Goal: Information Seeking & Learning: Learn about a topic

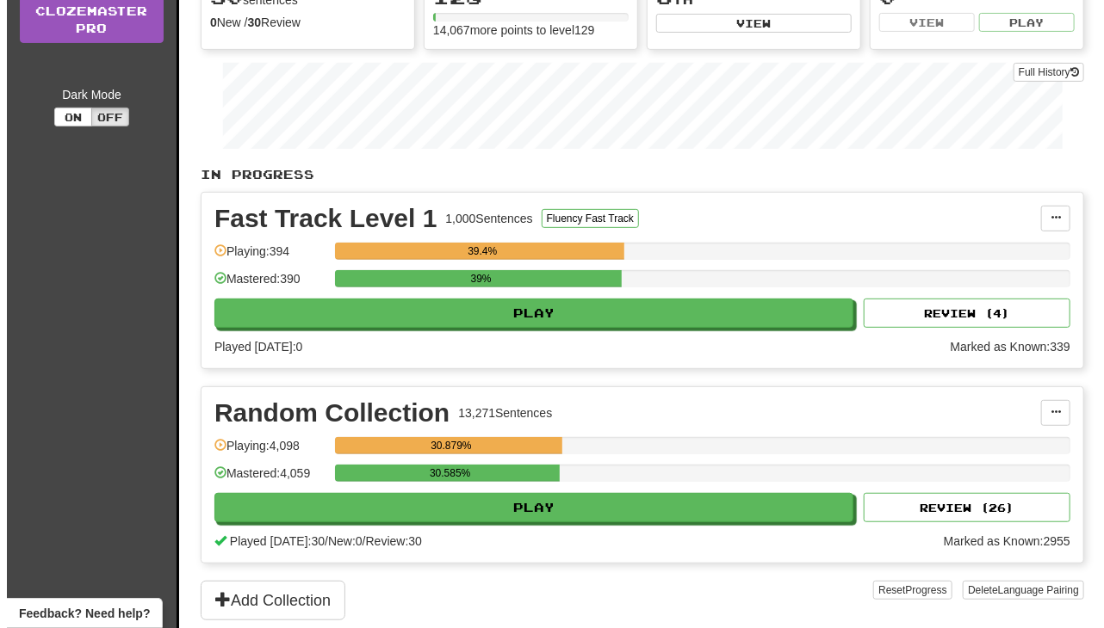
scroll to position [211, 0]
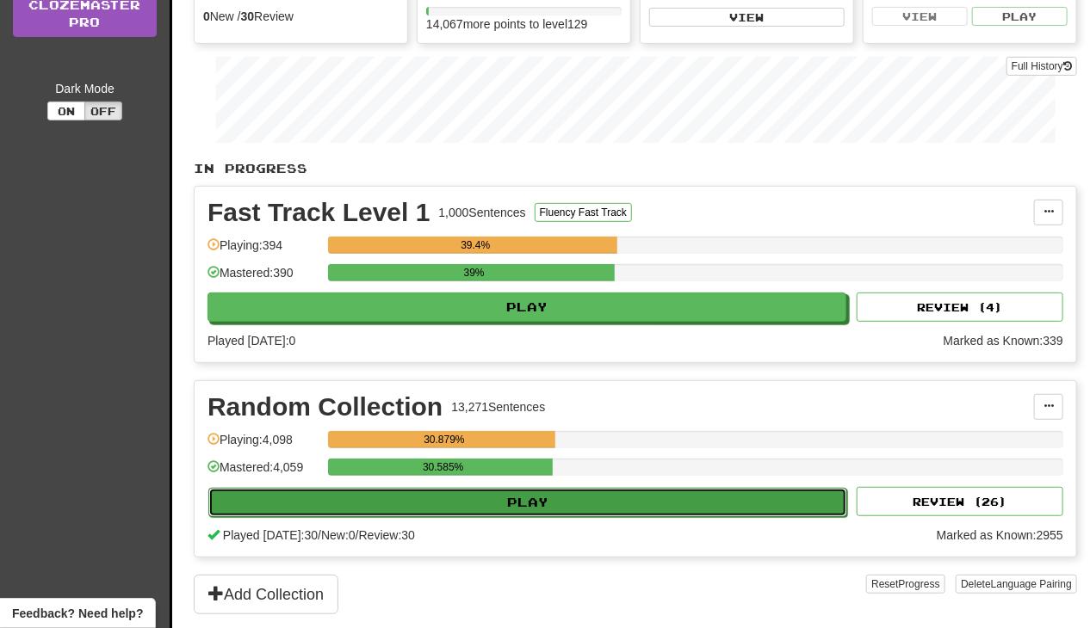
click at [610, 514] on button "Play" at bounding box center [527, 502] width 639 height 29
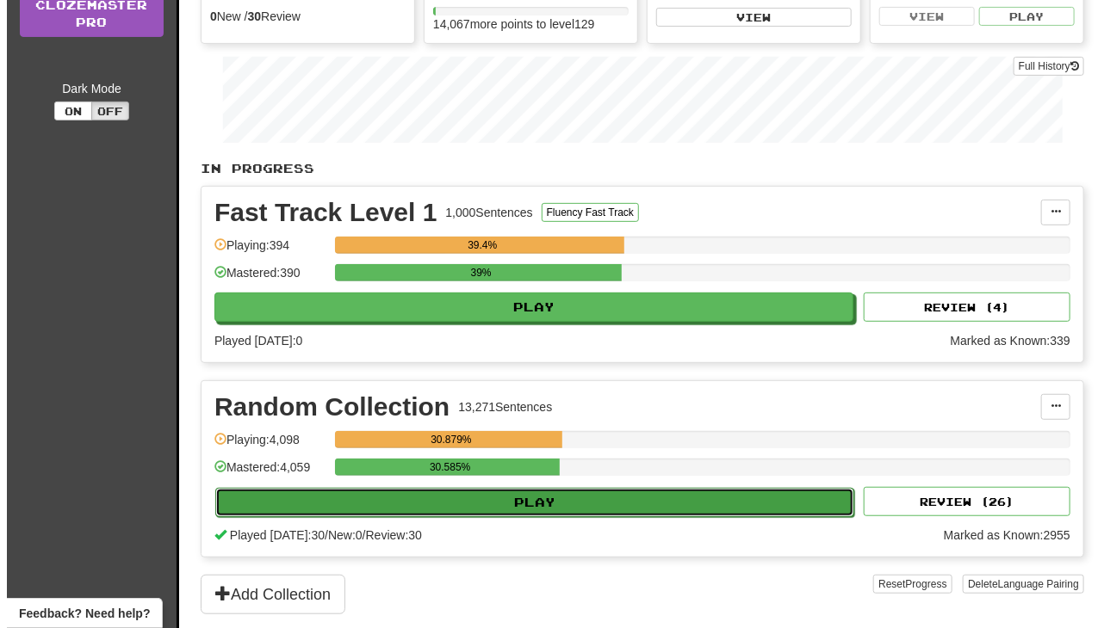
select select "**"
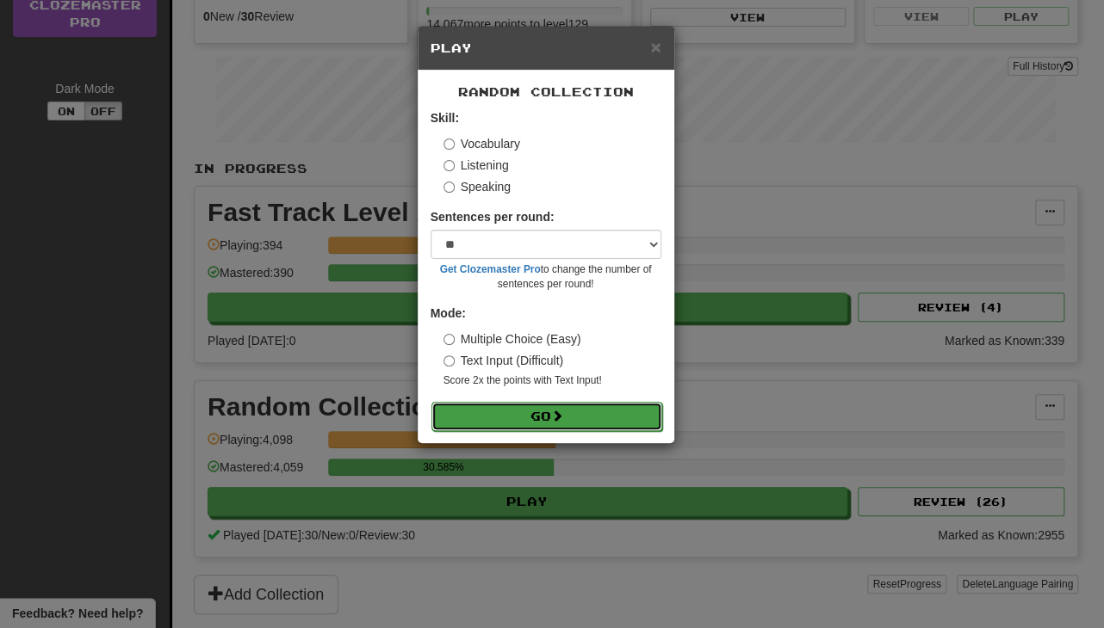
click at [606, 421] on button "Go" at bounding box center [546, 416] width 231 height 29
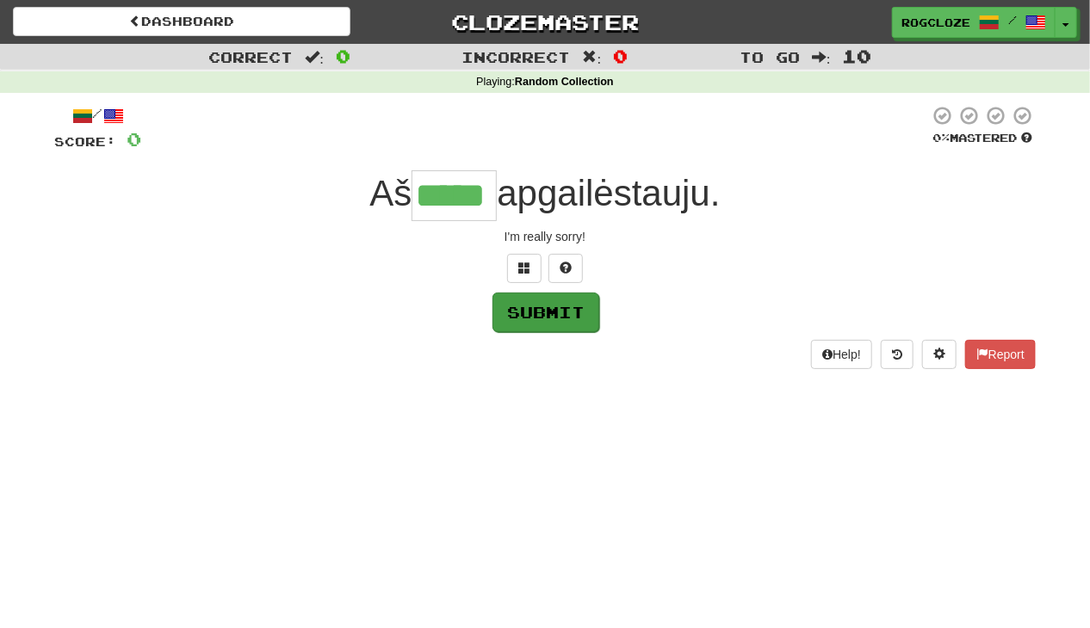
type input "*****"
click at [566, 317] on button "Submit" at bounding box center [545, 313] width 107 height 40
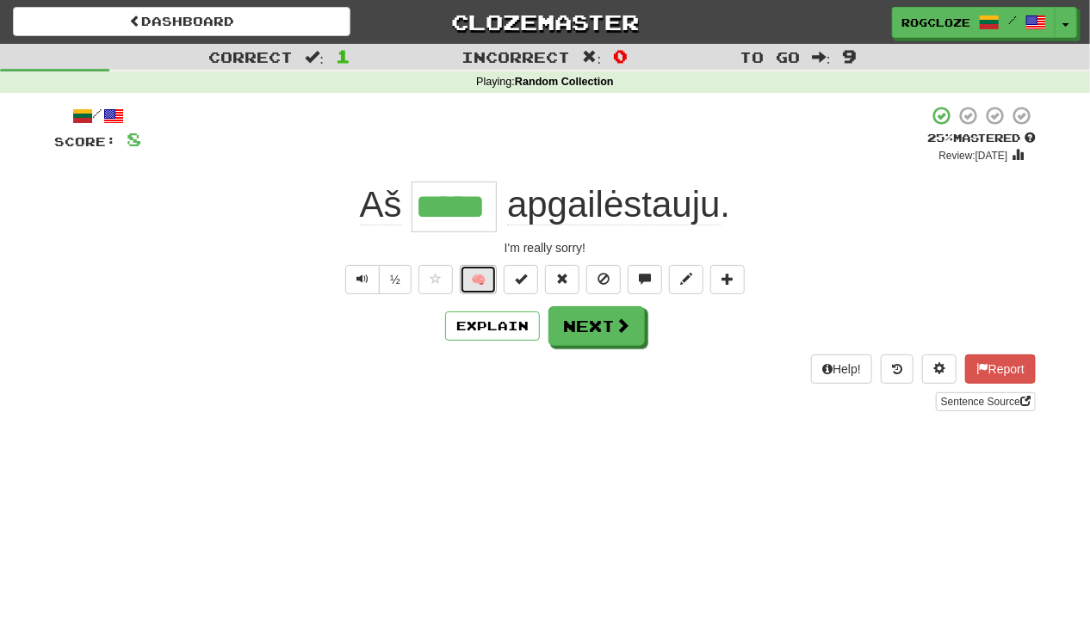
click at [479, 282] on button "🧠" at bounding box center [478, 279] width 37 height 29
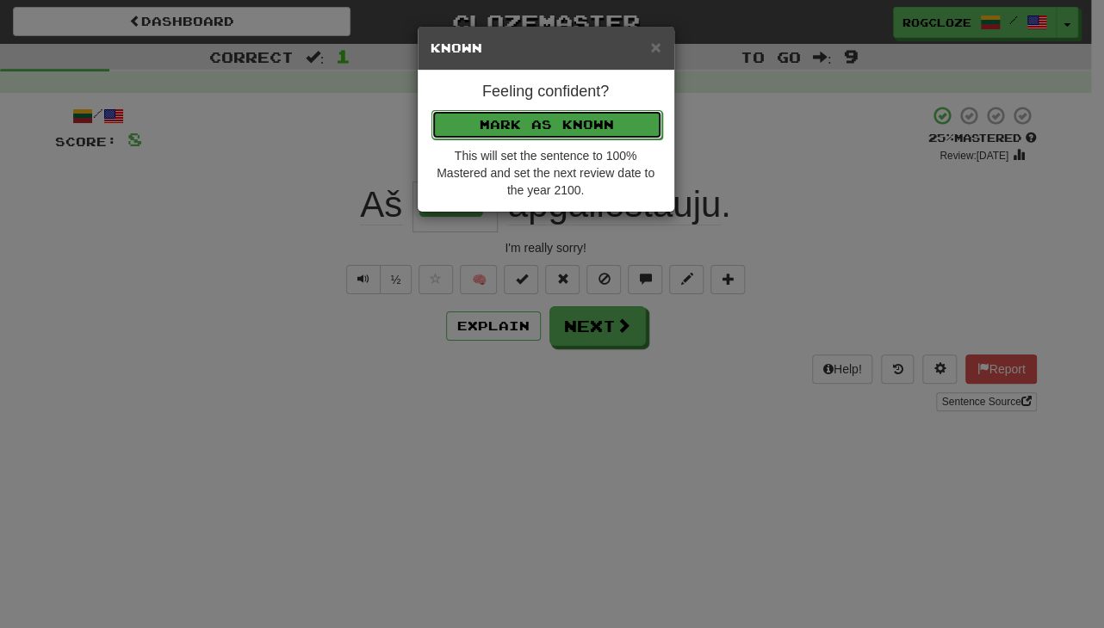
click at [492, 121] on button "Mark as Known" at bounding box center [546, 124] width 231 height 29
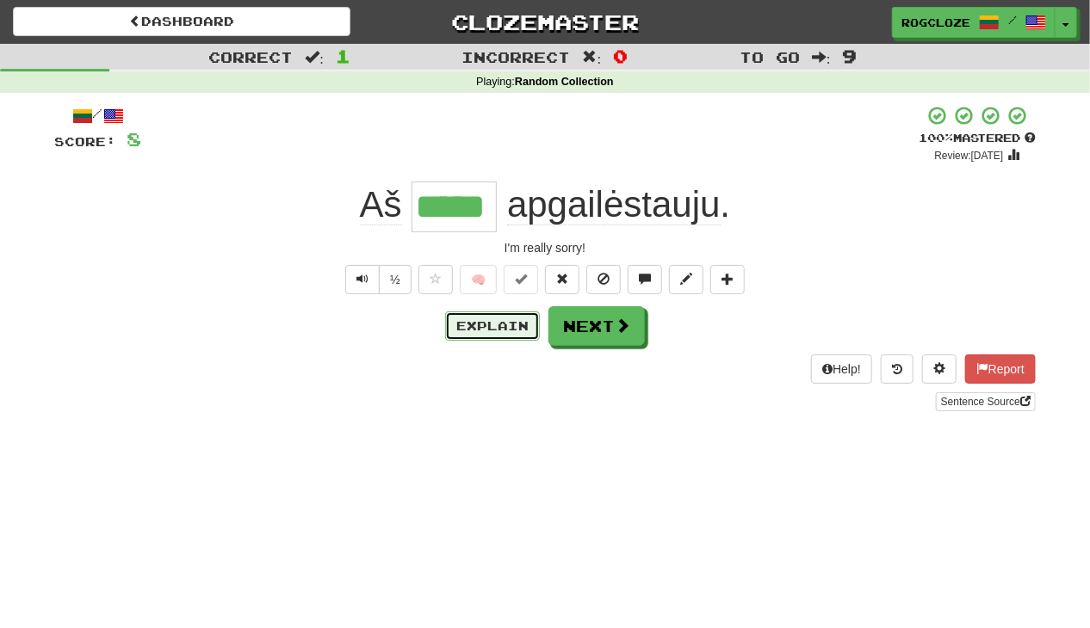
click at [503, 323] on button "Explain" at bounding box center [492, 326] width 95 height 29
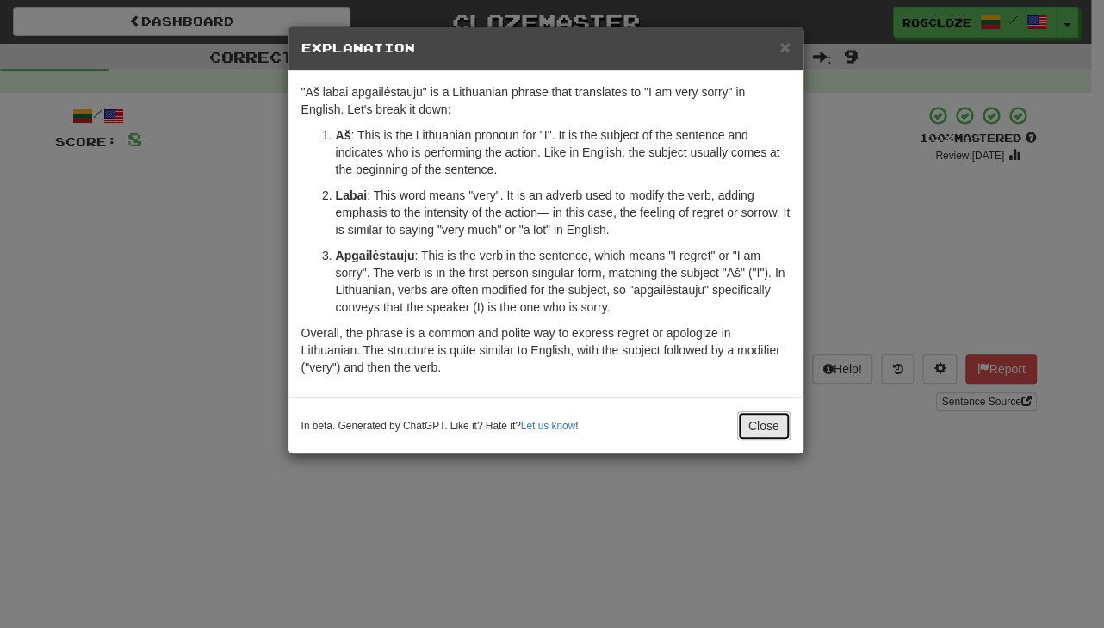
click at [751, 428] on button "Close" at bounding box center [763, 426] width 53 height 29
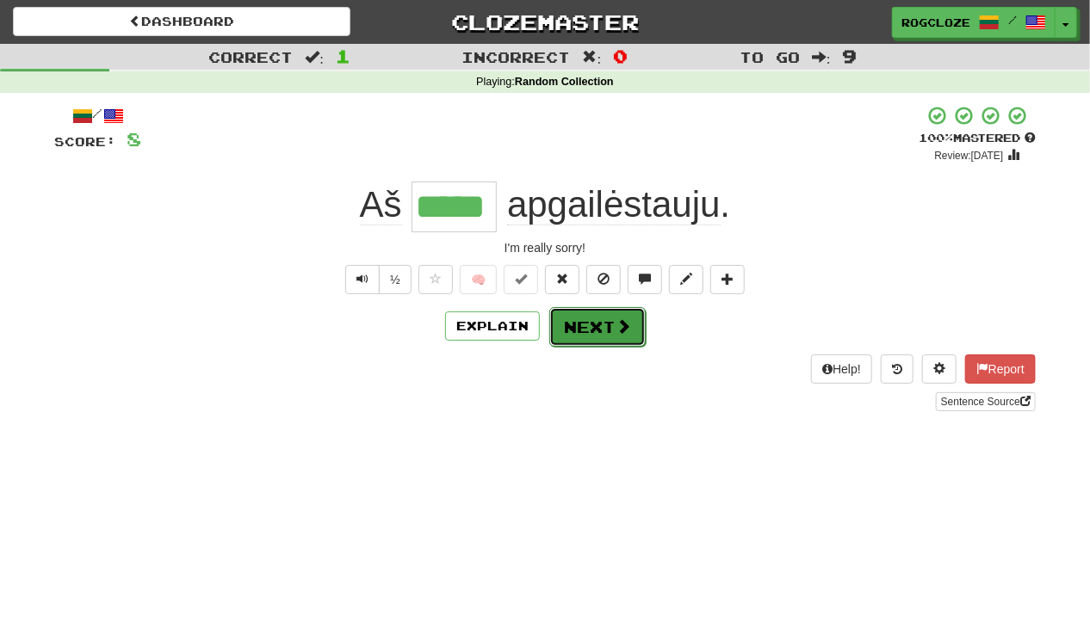
click at [590, 334] on button "Next" at bounding box center [597, 327] width 96 height 40
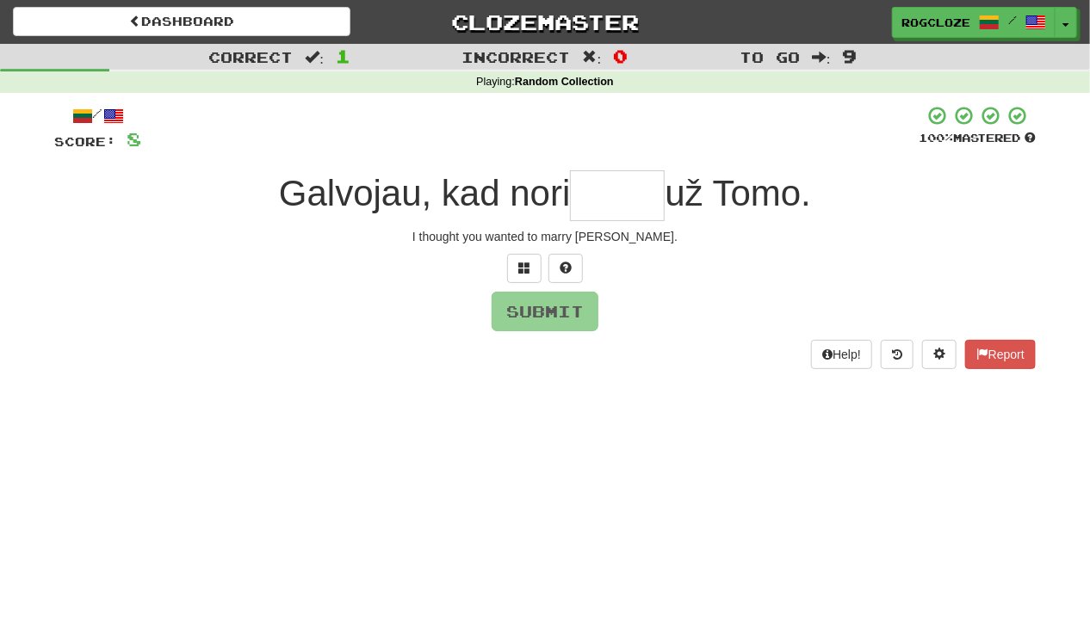
type input "*"
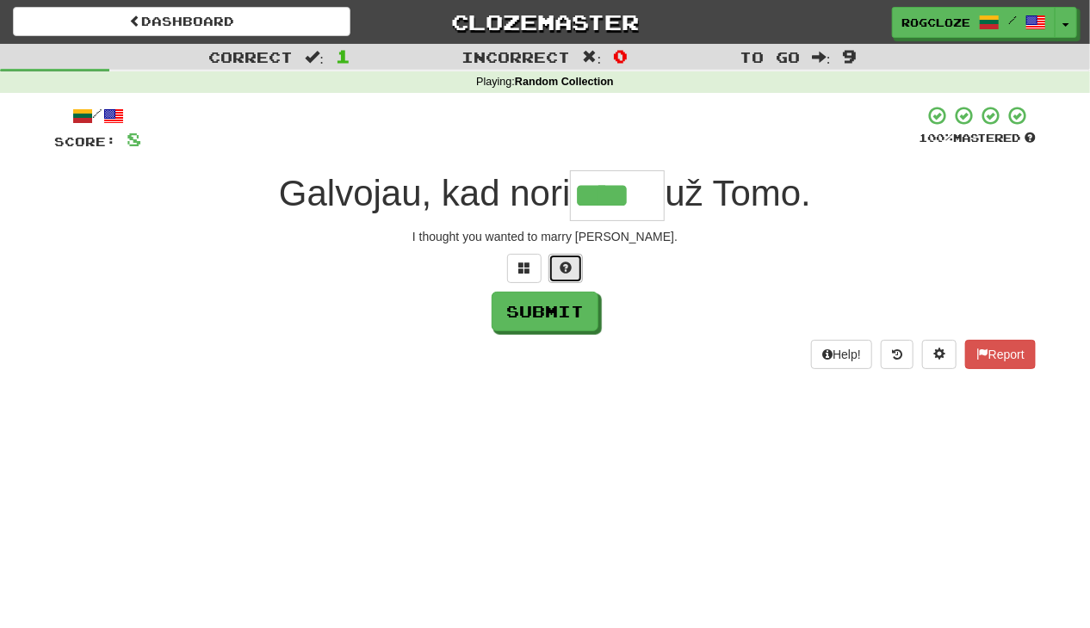
click at [561, 273] on span at bounding box center [566, 268] width 12 height 12
type input "******"
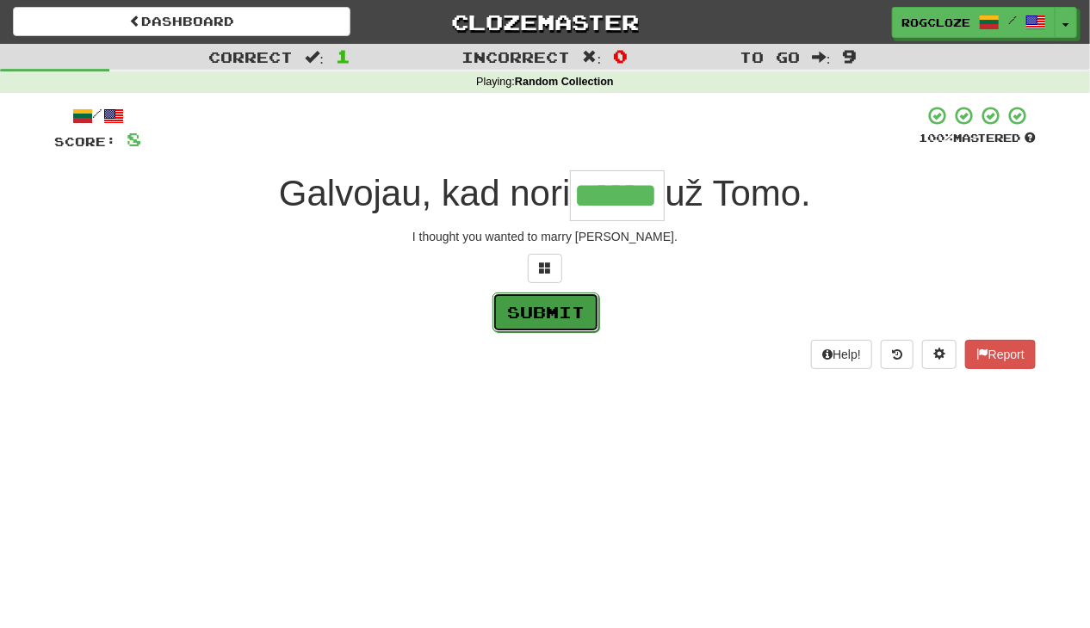
click at [532, 310] on button "Submit" at bounding box center [545, 313] width 107 height 40
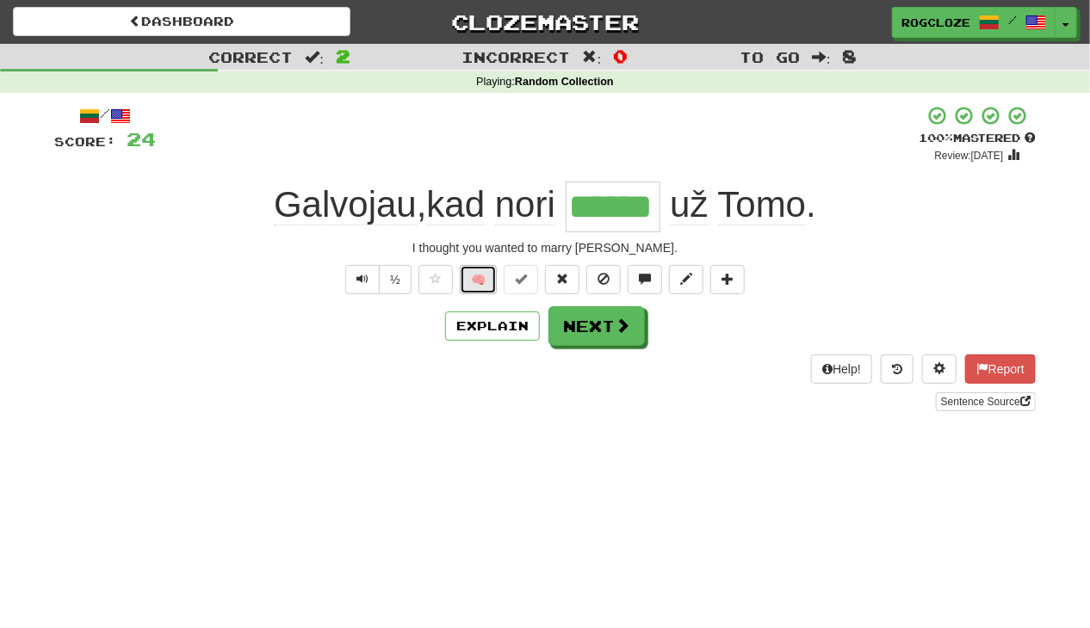
click at [489, 281] on button "🧠" at bounding box center [478, 279] width 37 height 29
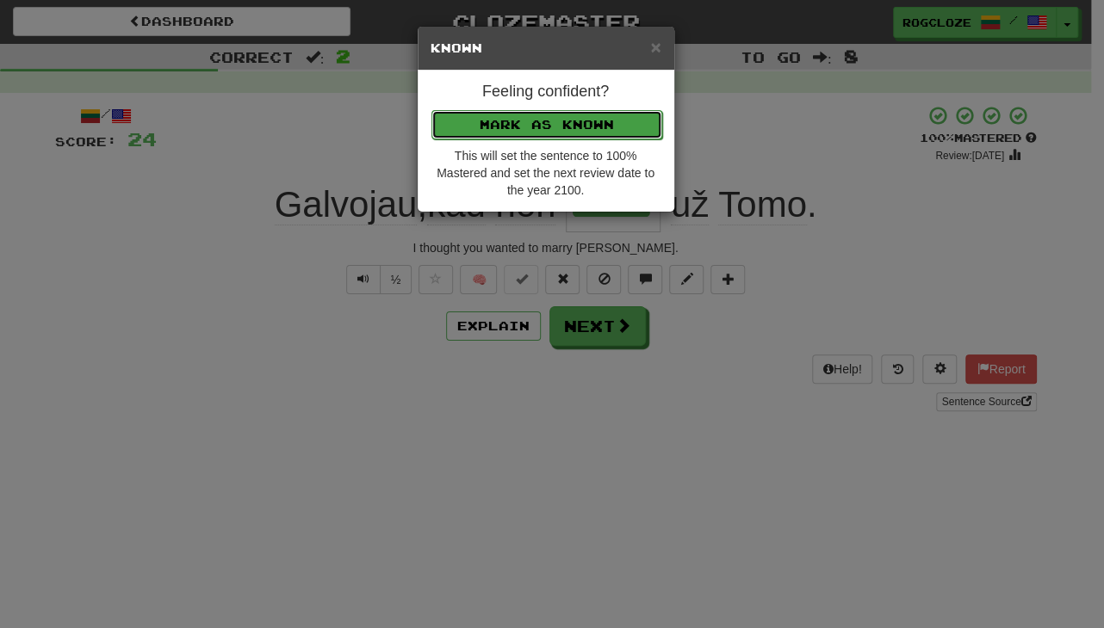
click at [508, 124] on button "Mark as Known" at bounding box center [546, 124] width 231 height 29
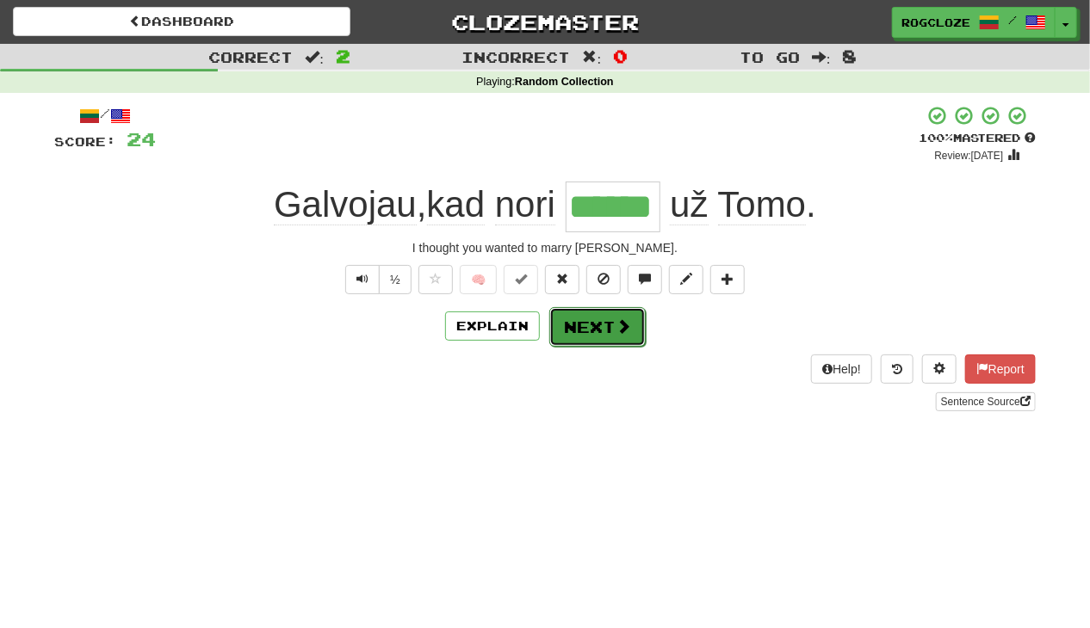
click at [582, 335] on button "Next" at bounding box center [597, 327] width 96 height 40
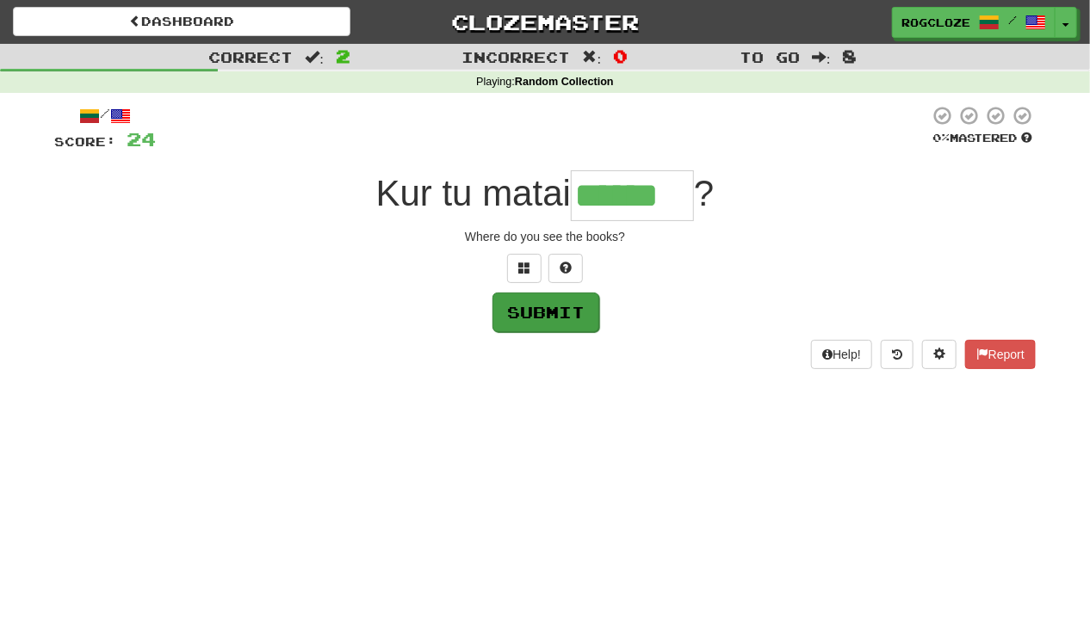
type input "******"
click at [541, 313] on button "Submit" at bounding box center [545, 313] width 107 height 40
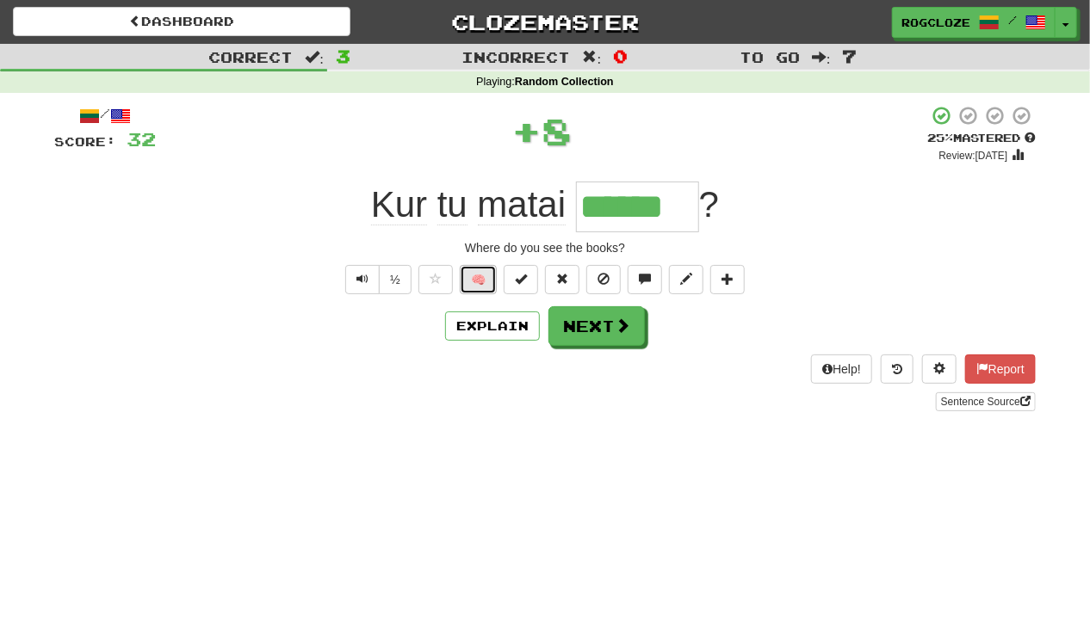
click at [479, 282] on button "🧠" at bounding box center [478, 279] width 37 height 29
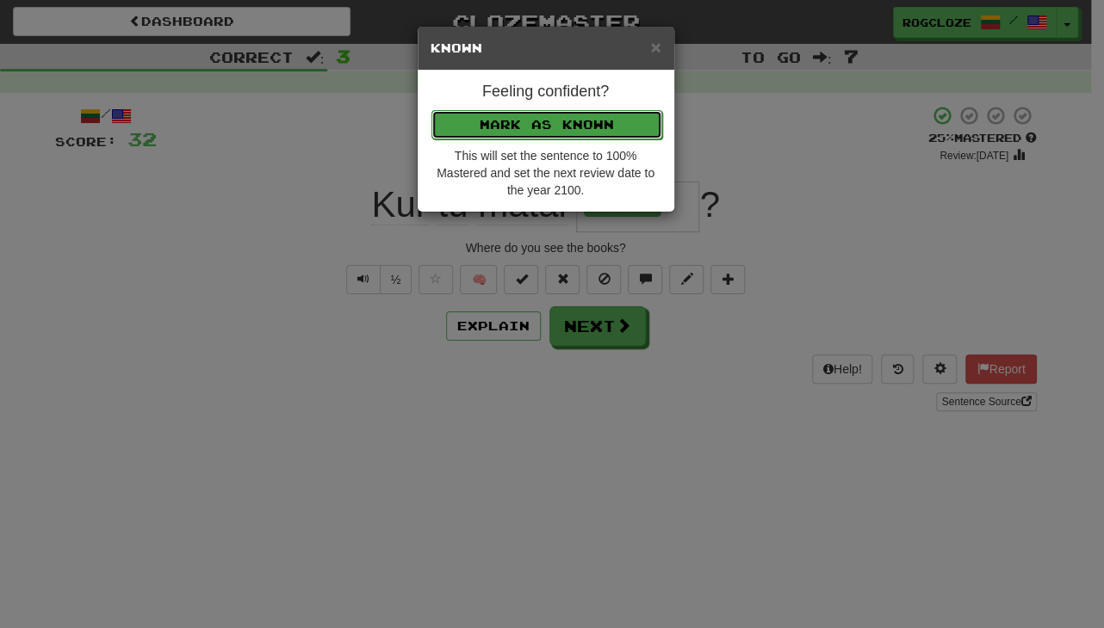
click at [518, 132] on button "Mark as Known" at bounding box center [546, 124] width 231 height 29
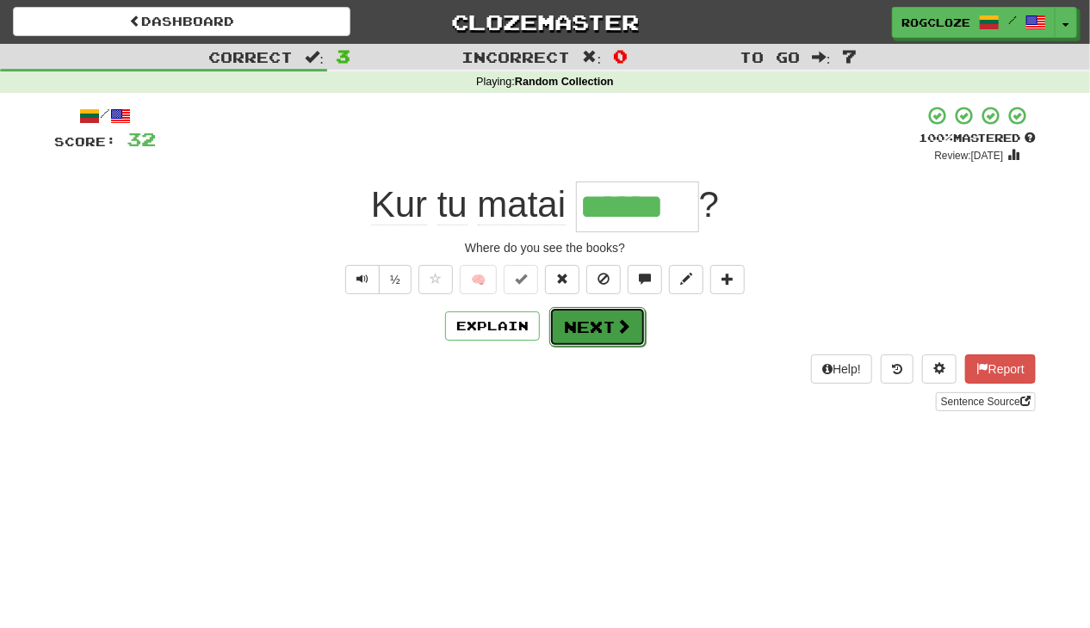
click at [575, 328] on button "Next" at bounding box center [597, 327] width 96 height 40
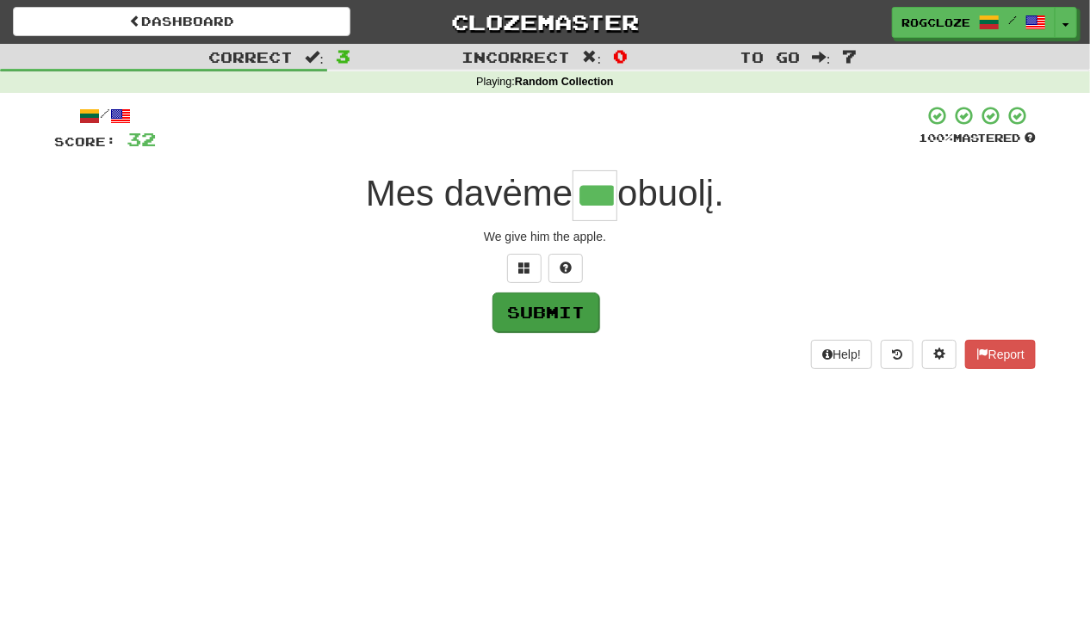
type input "***"
click at [532, 318] on button "Submit" at bounding box center [545, 313] width 107 height 40
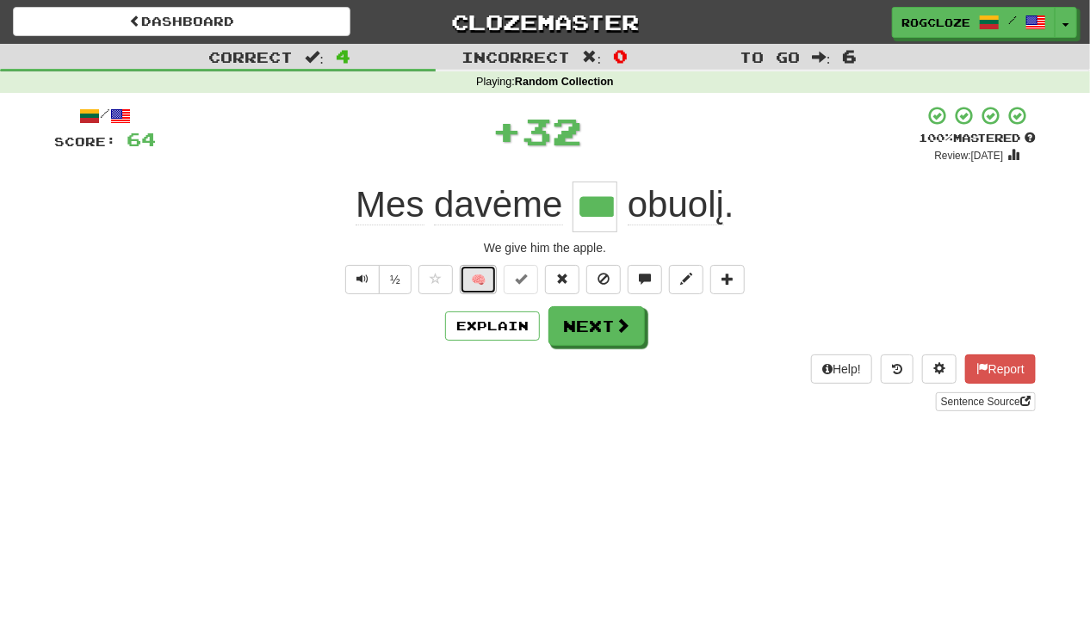
click at [490, 283] on button "🧠" at bounding box center [478, 279] width 37 height 29
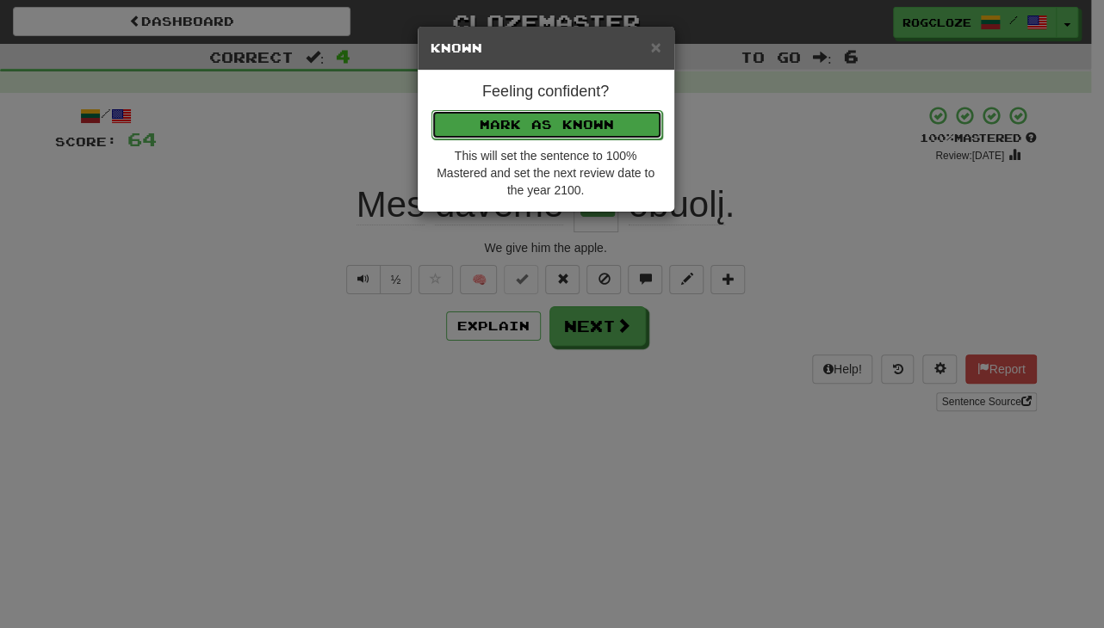
click at [528, 117] on button "Mark as Known" at bounding box center [546, 124] width 231 height 29
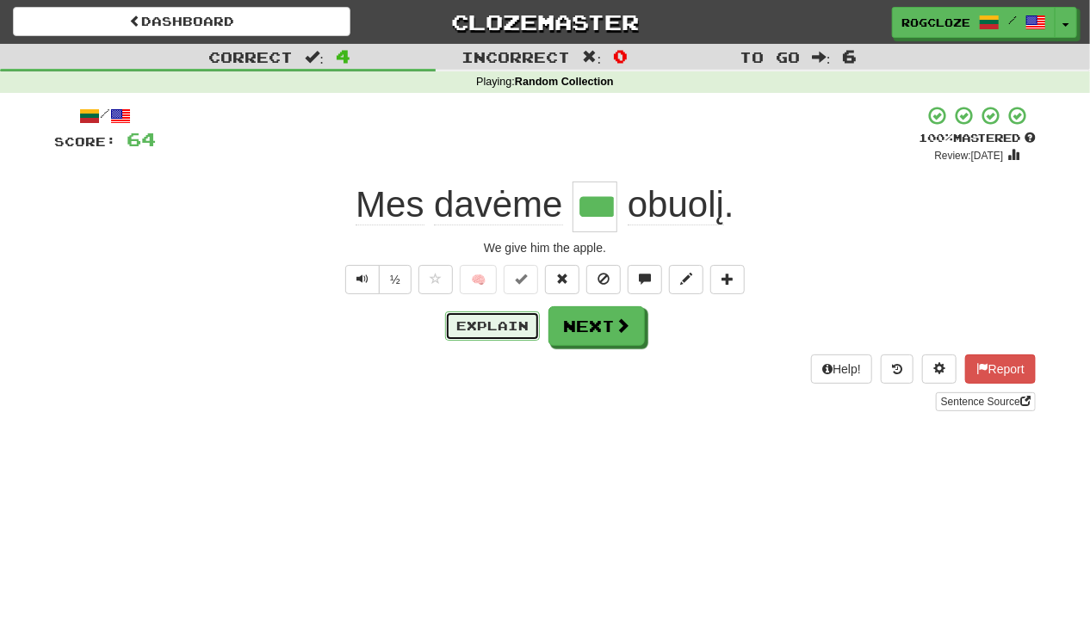
click at [500, 331] on button "Explain" at bounding box center [492, 326] width 95 height 29
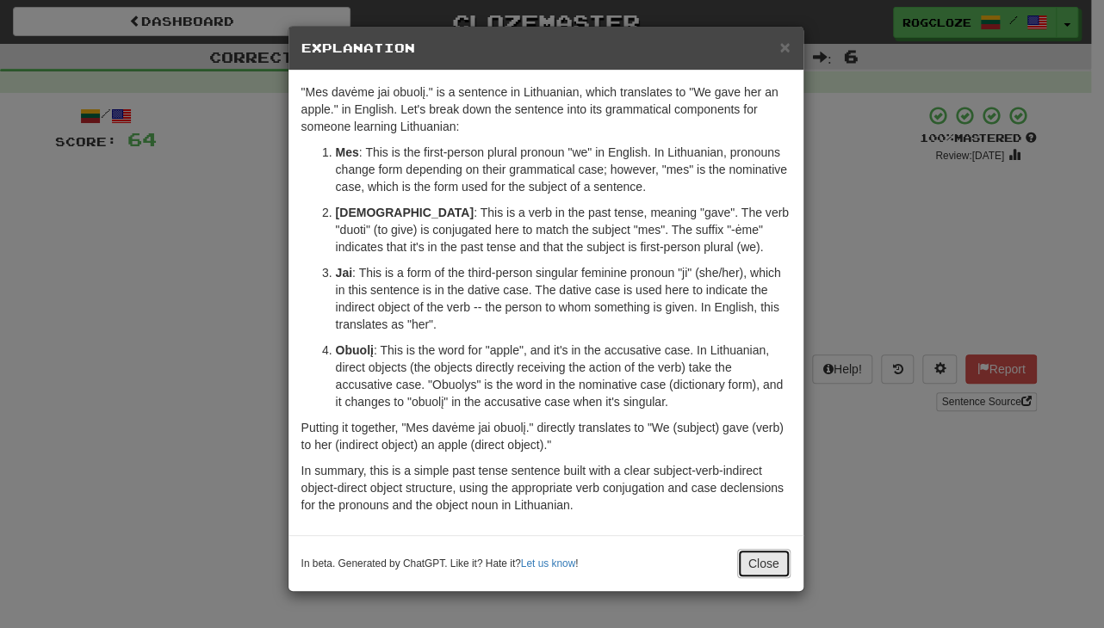
click at [772, 559] on button "Close" at bounding box center [763, 563] width 53 height 29
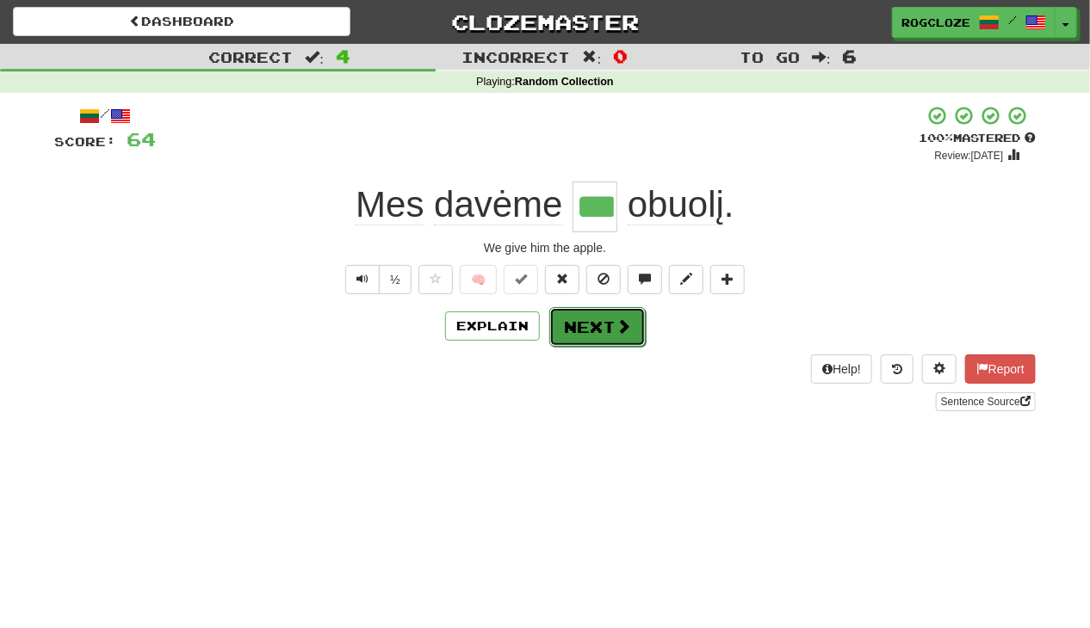
click at [605, 332] on button "Next" at bounding box center [597, 327] width 96 height 40
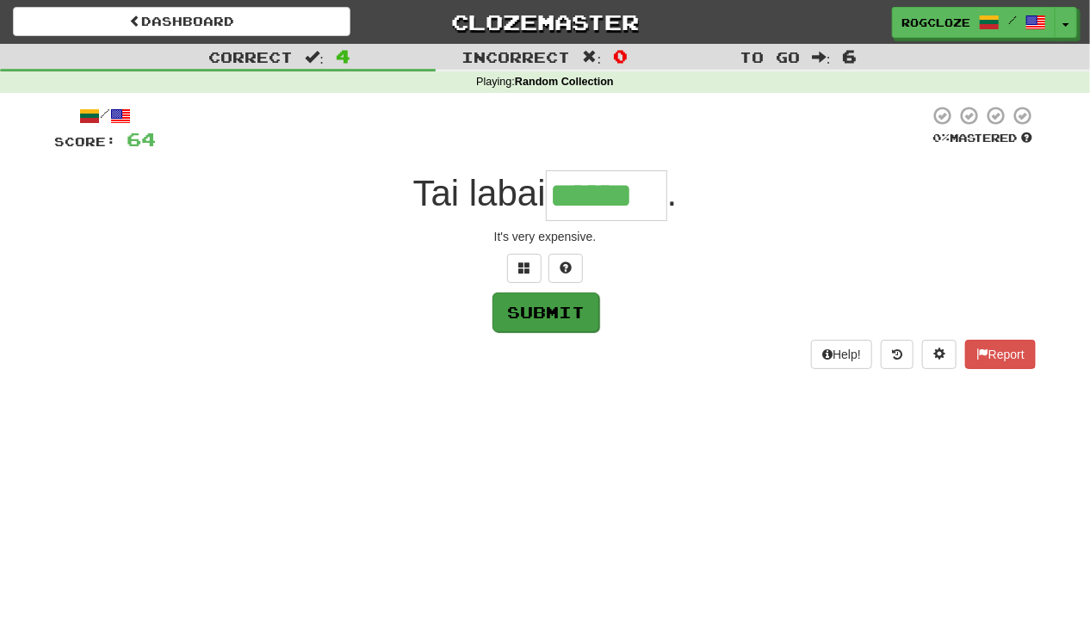
type input "******"
click at [523, 320] on button "Submit" at bounding box center [545, 313] width 107 height 40
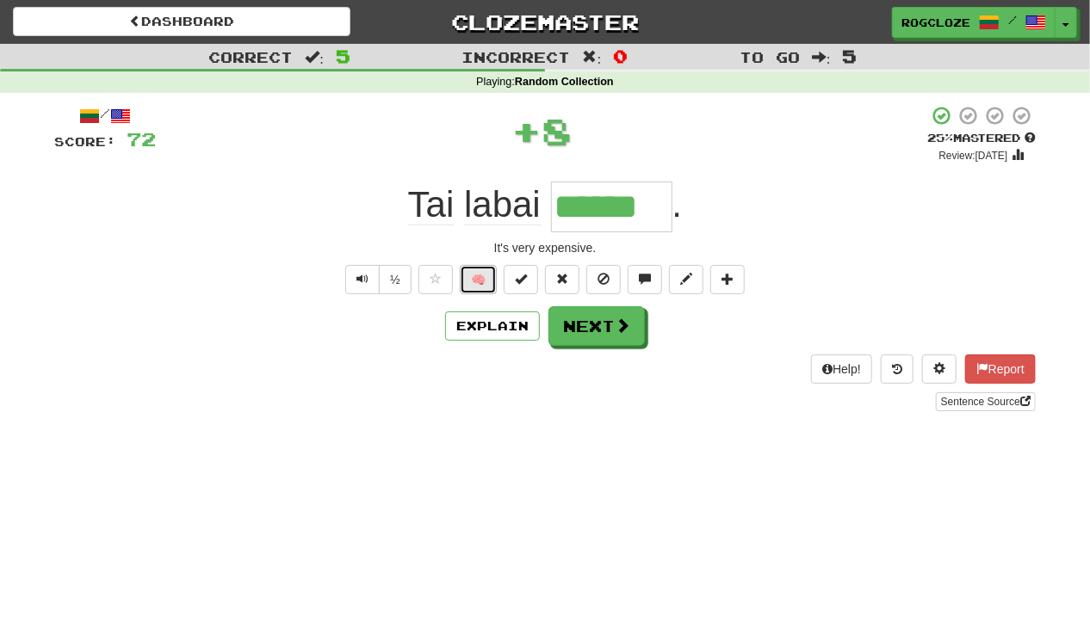
click at [482, 277] on button "🧠" at bounding box center [478, 279] width 37 height 29
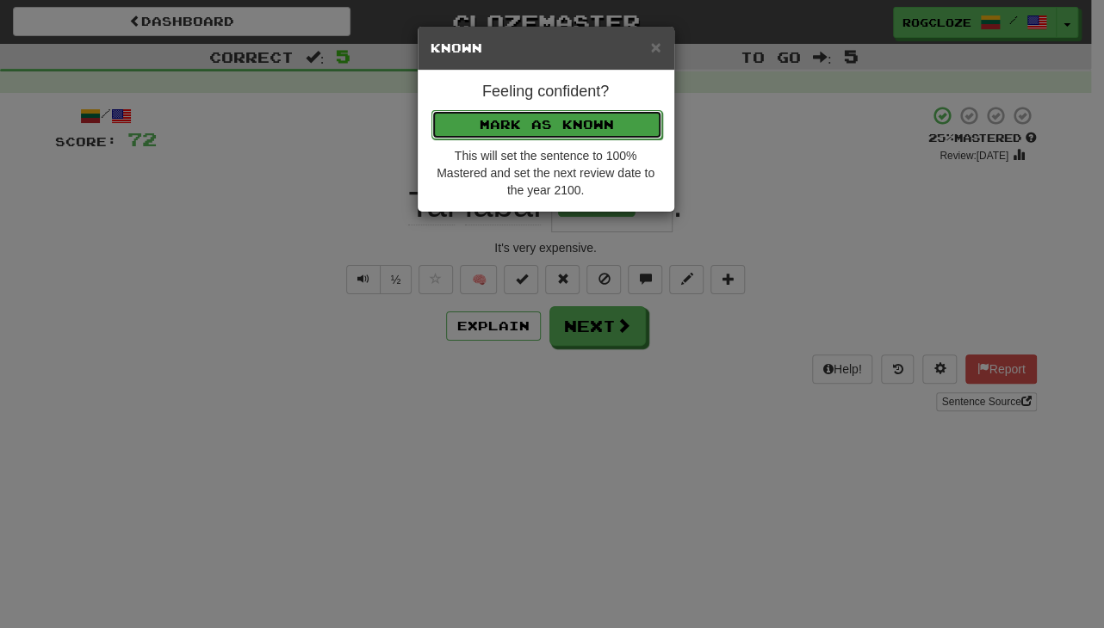
click at [518, 123] on button "Mark as Known" at bounding box center [546, 124] width 231 height 29
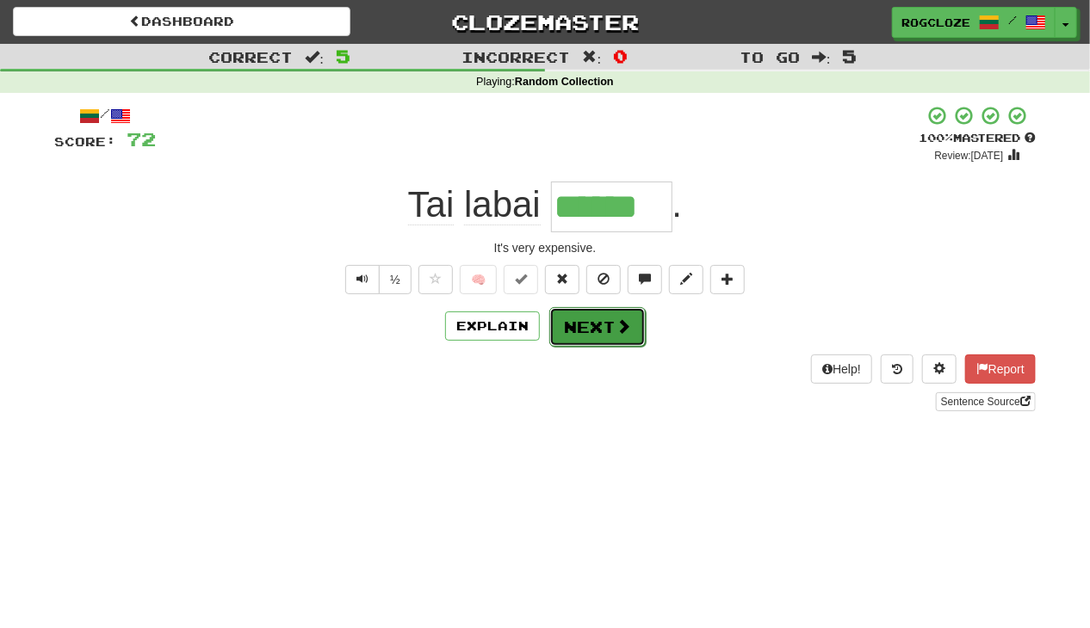
click at [588, 331] on button "Next" at bounding box center [597, 327] width 96 height 40
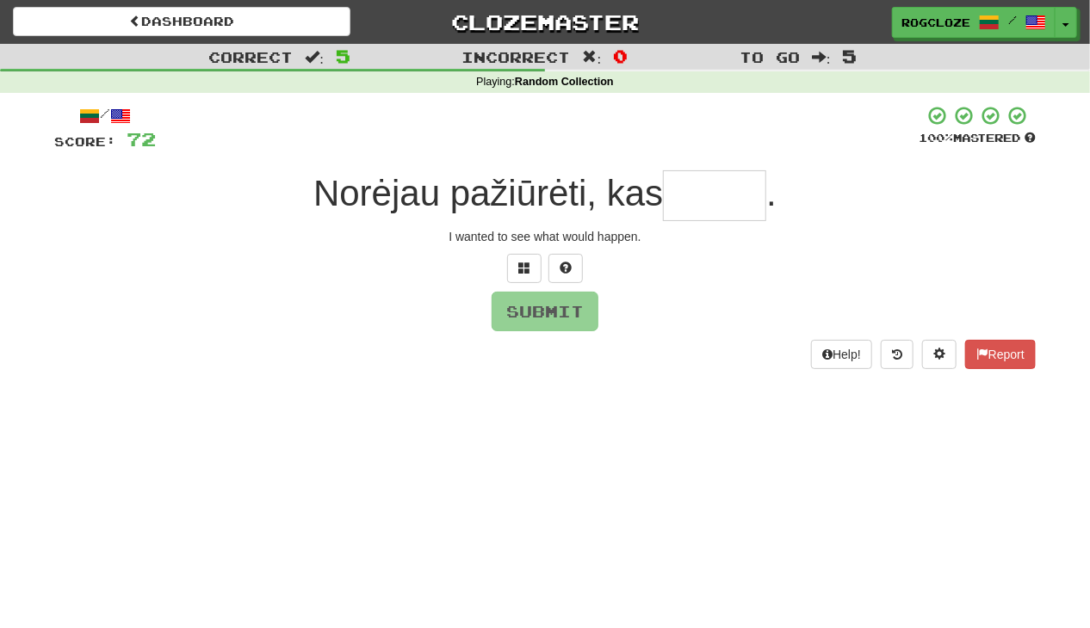
type input "*"
click at [565, 263] on span at bounding box center [566, 268] width 12 height 12
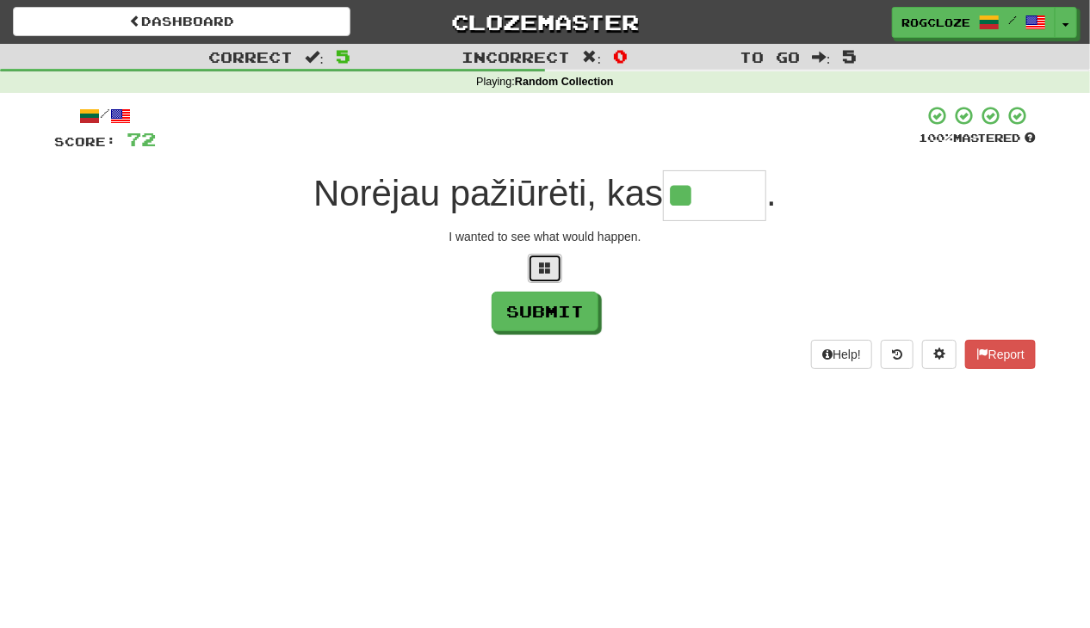
click at [547, 265] on span at bounding box center [545, 268] width 12 height 12
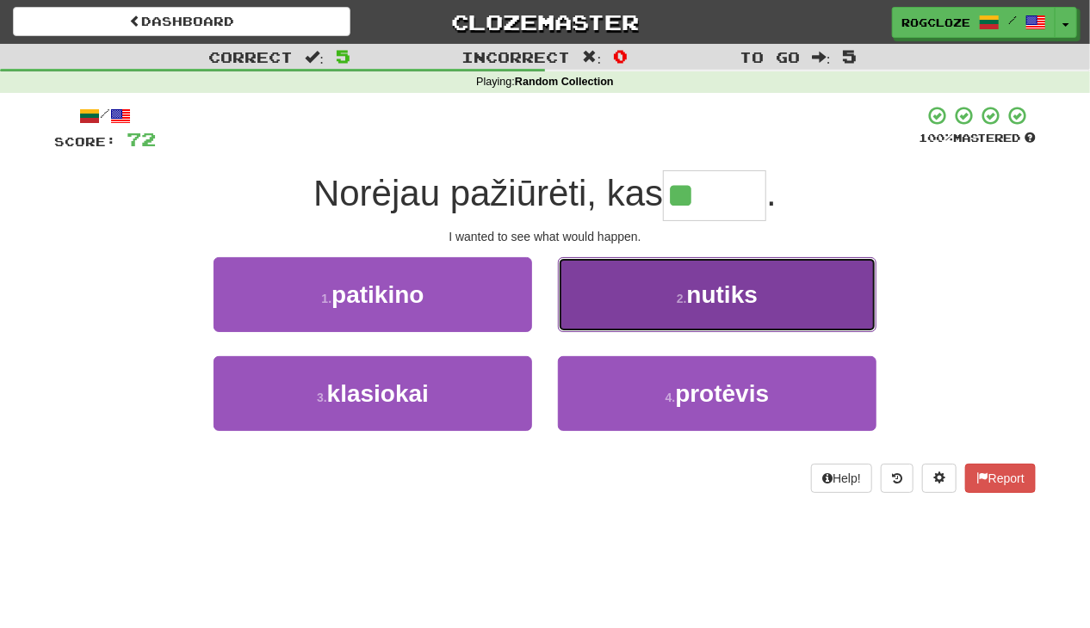
click at [641, 290] on button "2 . nutiks" at bounding box center [717, 294] width 319 height 75
type input "******"
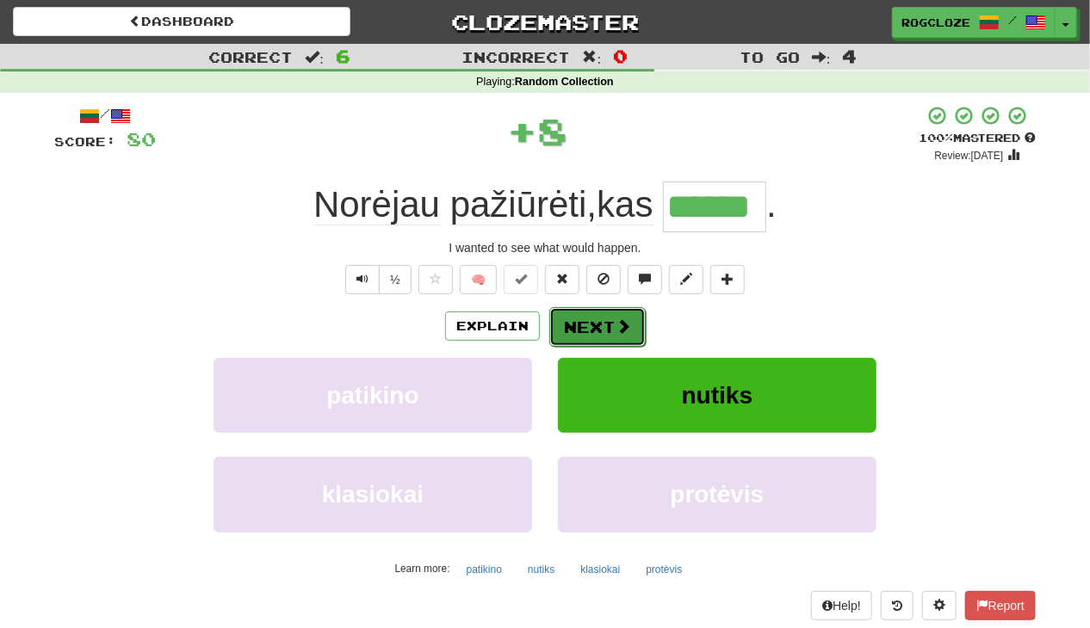
click at [603, 329] on button "Next" at bounding box center [597, 327] width 96 height 40
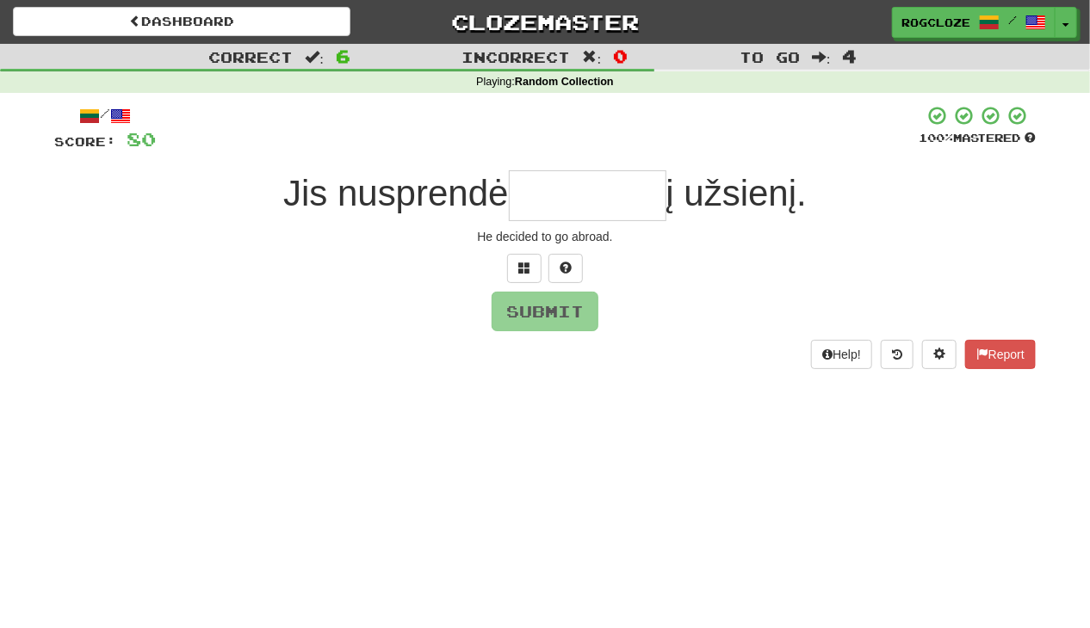
type input "*"
click at [570, 266] on span at bounding box center [566, 268] width 12 height 12
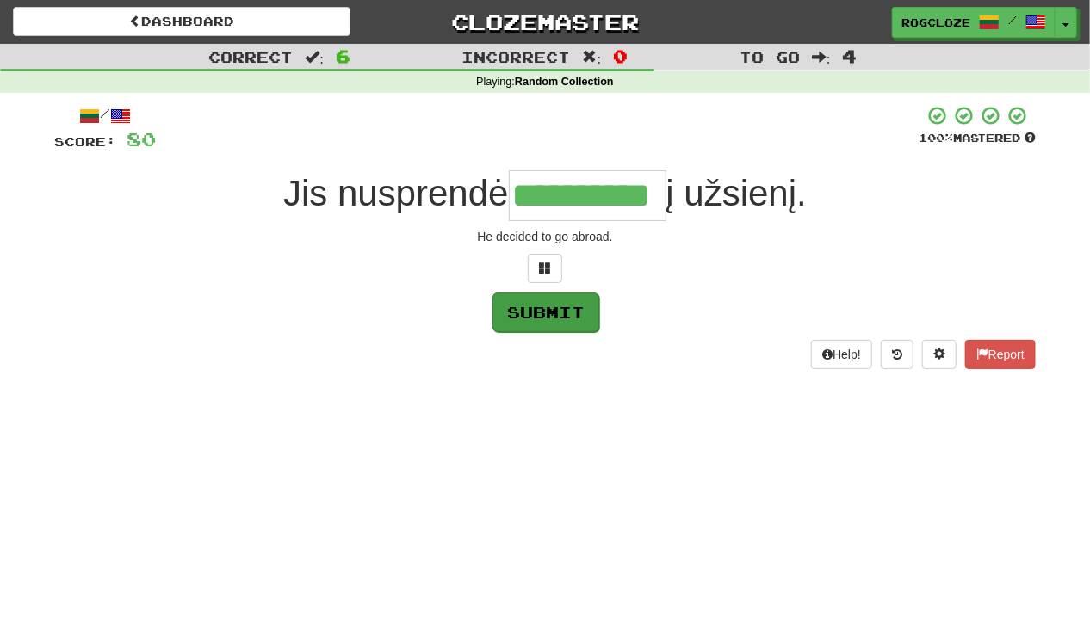
type input "**********"
click at [539, 304] on button "Submit" at bounding box center [545, 313] width 107 height 40
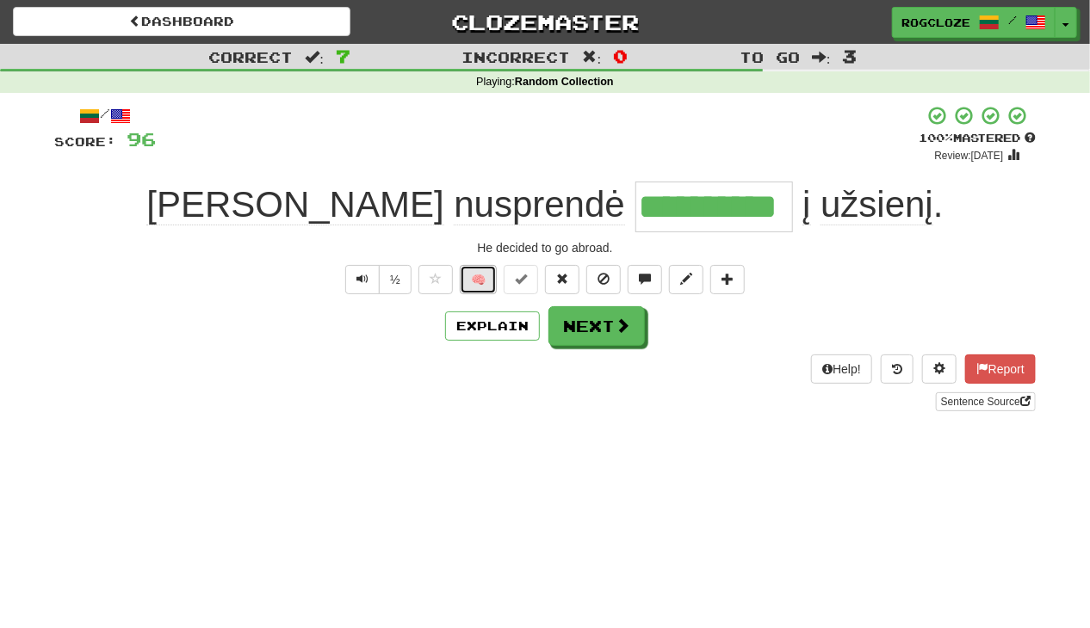
click at [490, 277] on button "🧠" at bounding box center [478, 279] width 37 height 29
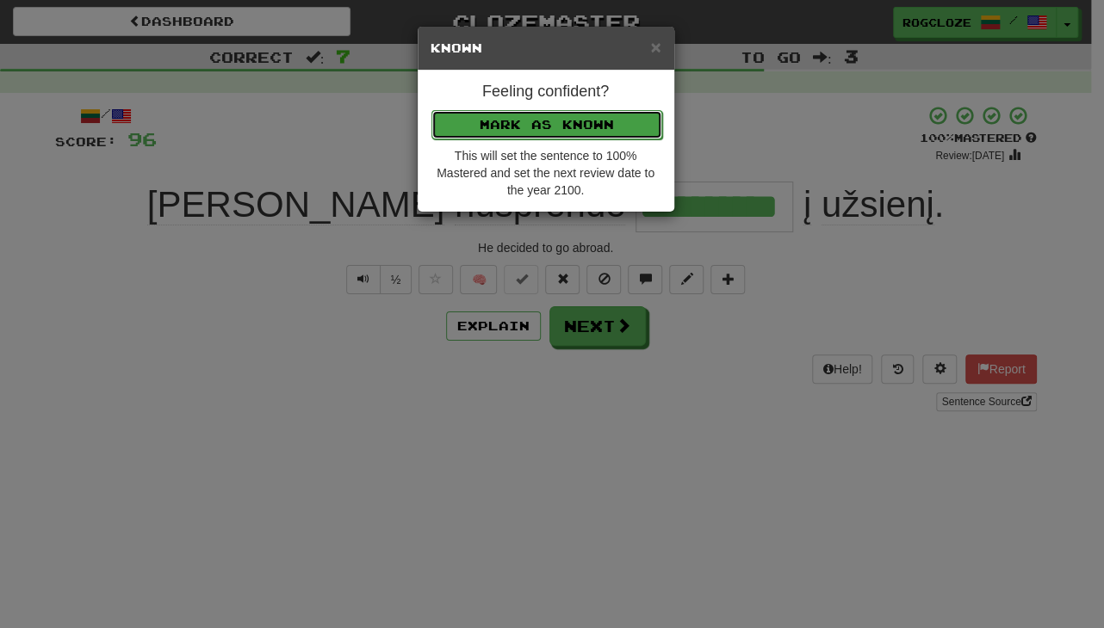
click at [474, 118] on button "Mark as Known" at bounding box center [546, 124] width 231 height 29
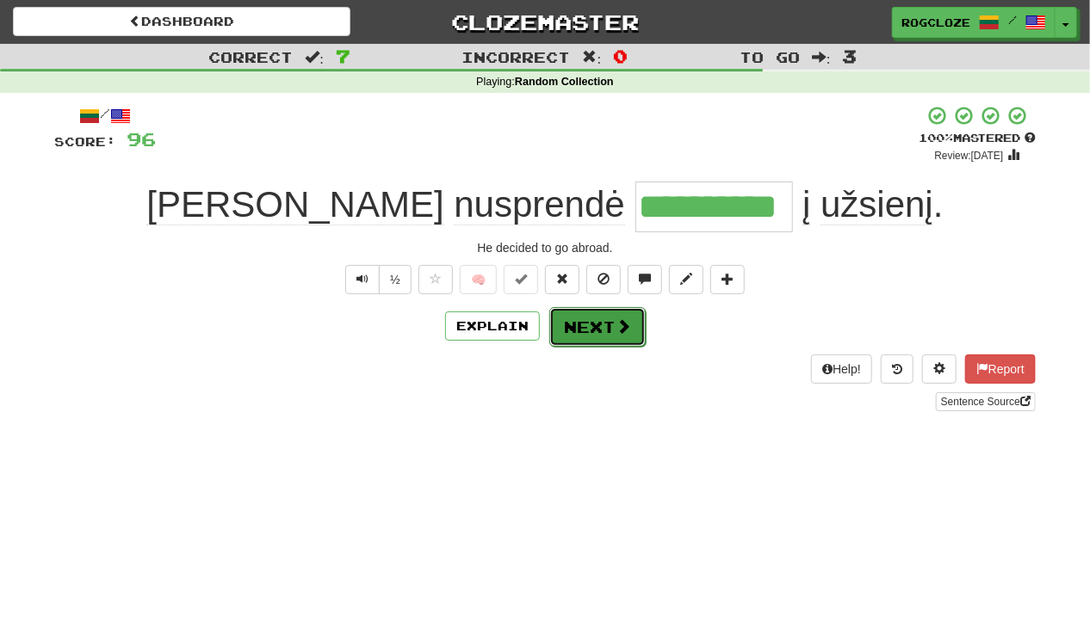
click at [570, 325] on button "Next" at bounding box center [597, 327] width 96 height 40
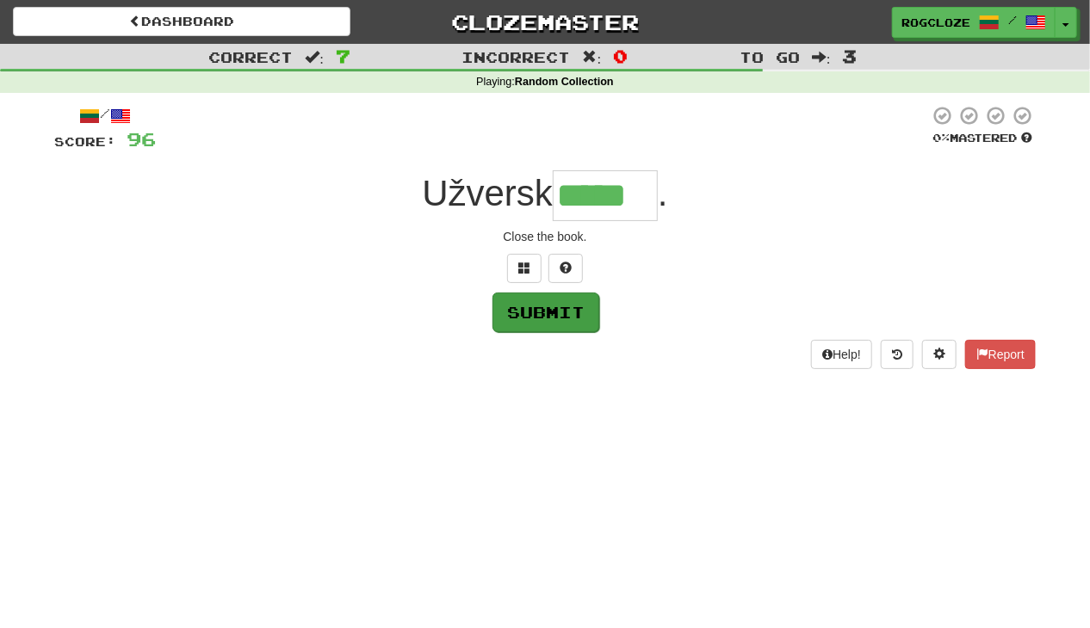
type input "*****"
click at [521, 308] on button "Submit" at bounding box center [545, 313] width 107 height 40
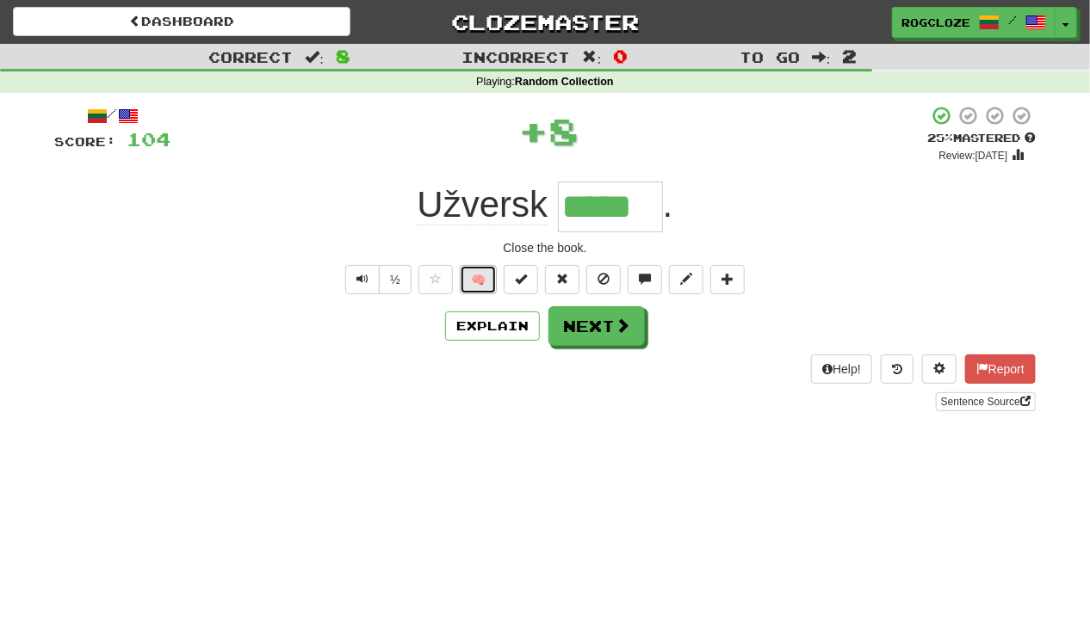
click at [489, 274] on button "🧠" at bounding box center [478, 279] width 37 height 29
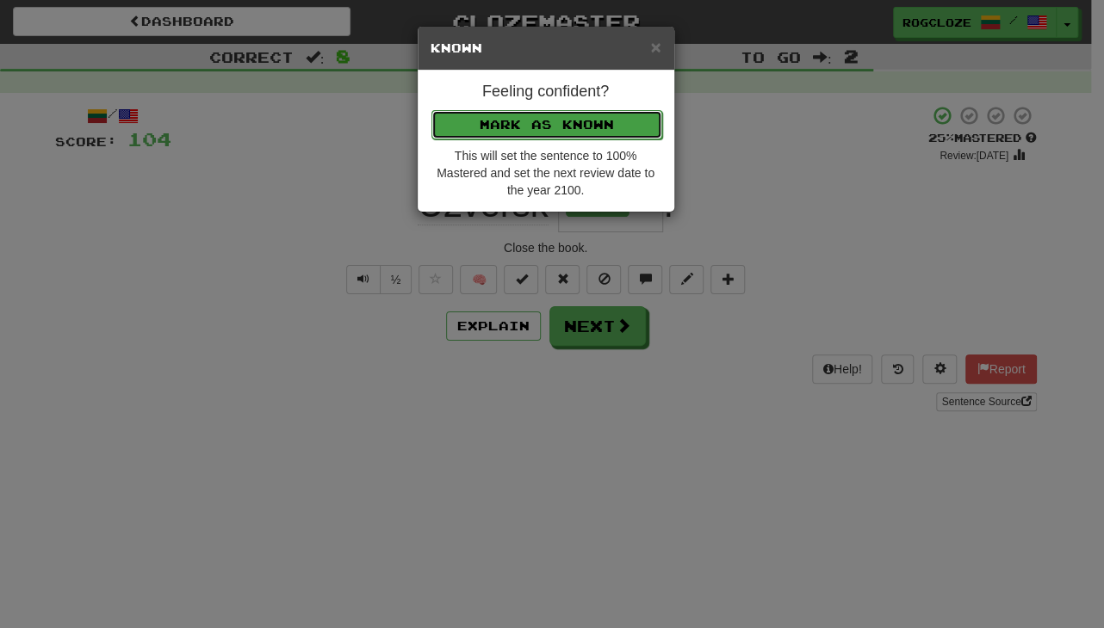
click at [499, 122] on button "Mark as Known" at bounding box center [546, 124] width 231 height 29
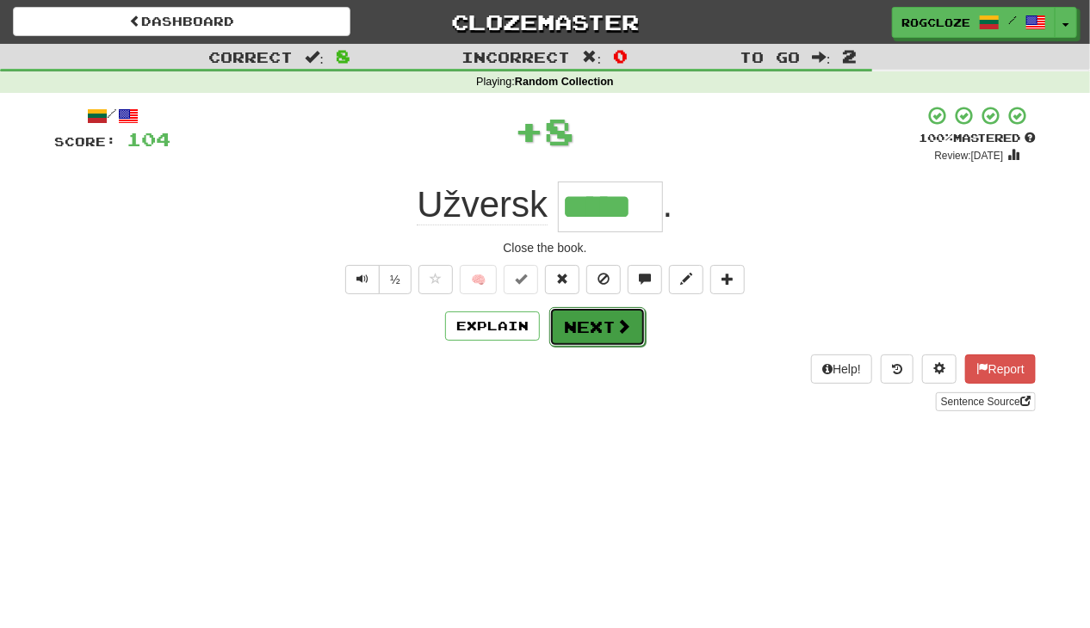
click at [591, 331] on button "Next" at bounding box center [597, 327] width 96 height 40
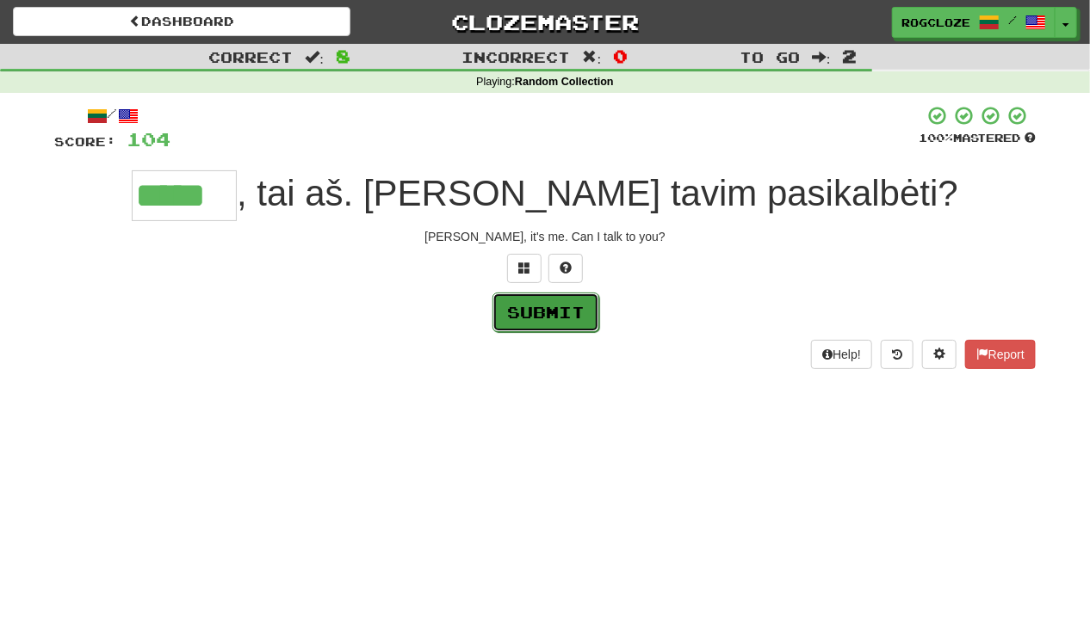
click at [568, 314] on button "Submit" at bounding box center [545, 313] width 107 height 40
type input "*****"
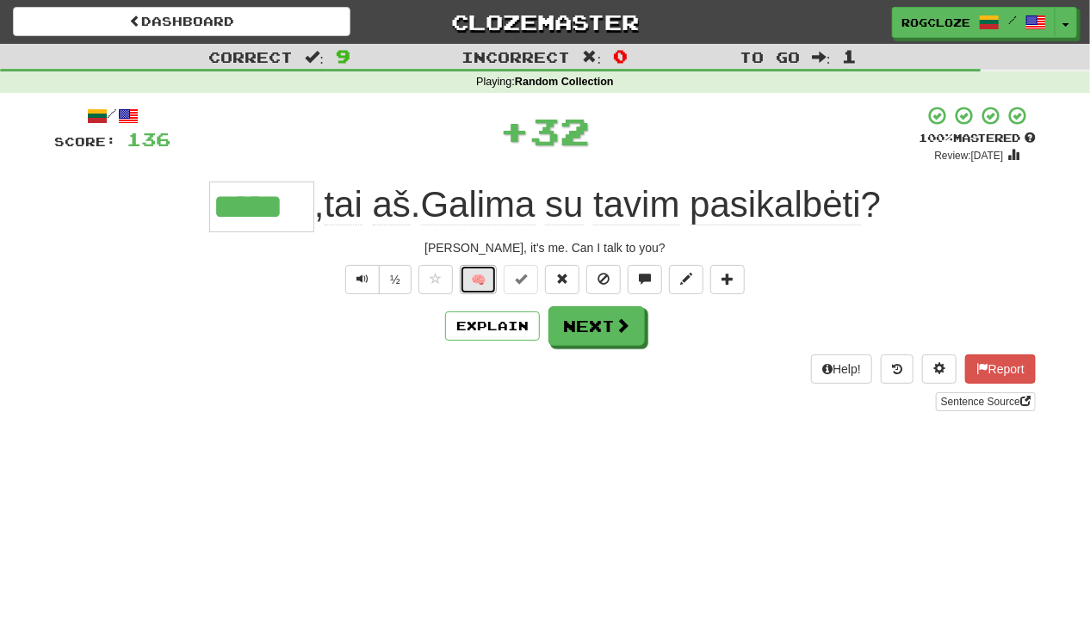
click at [479, 276] on button "🧠" at bounding box center [478, 279] width 37 height 29
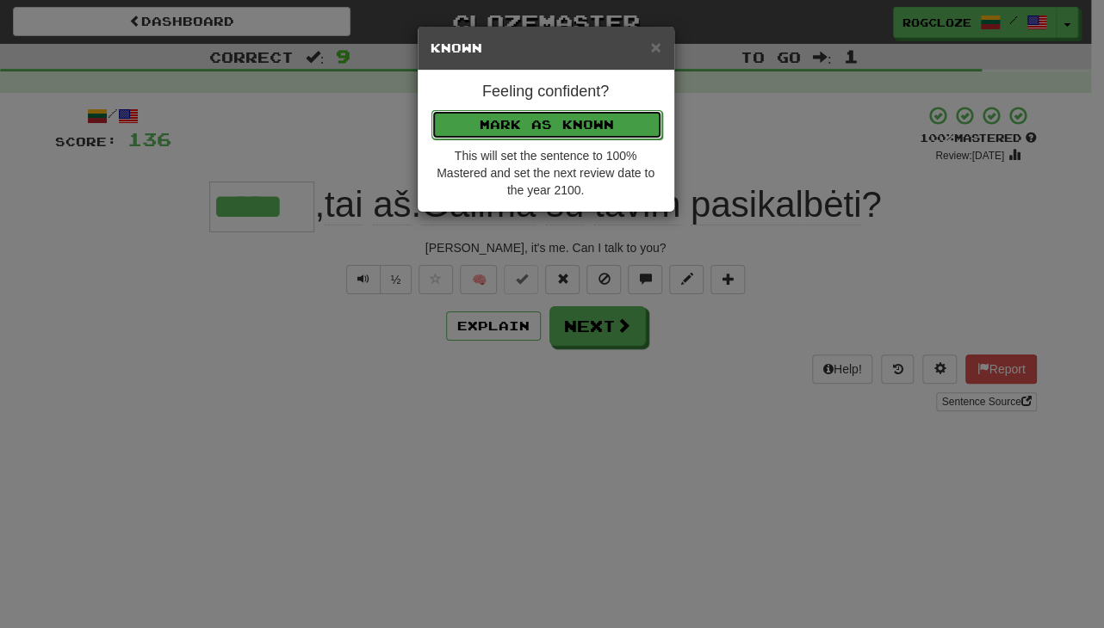
click at [500, 118] on button "Mark as Known" at bounding box center [546, 124] width 231 height 29
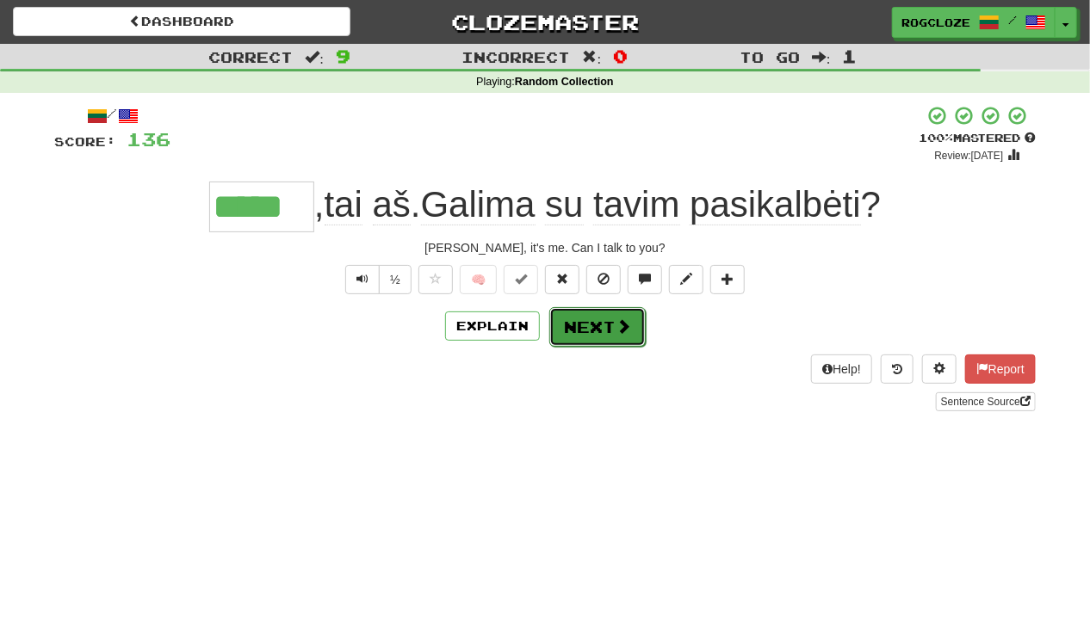
click at [582, 331] on button "Next" at bounding box center [597, 327] width 96 height 40
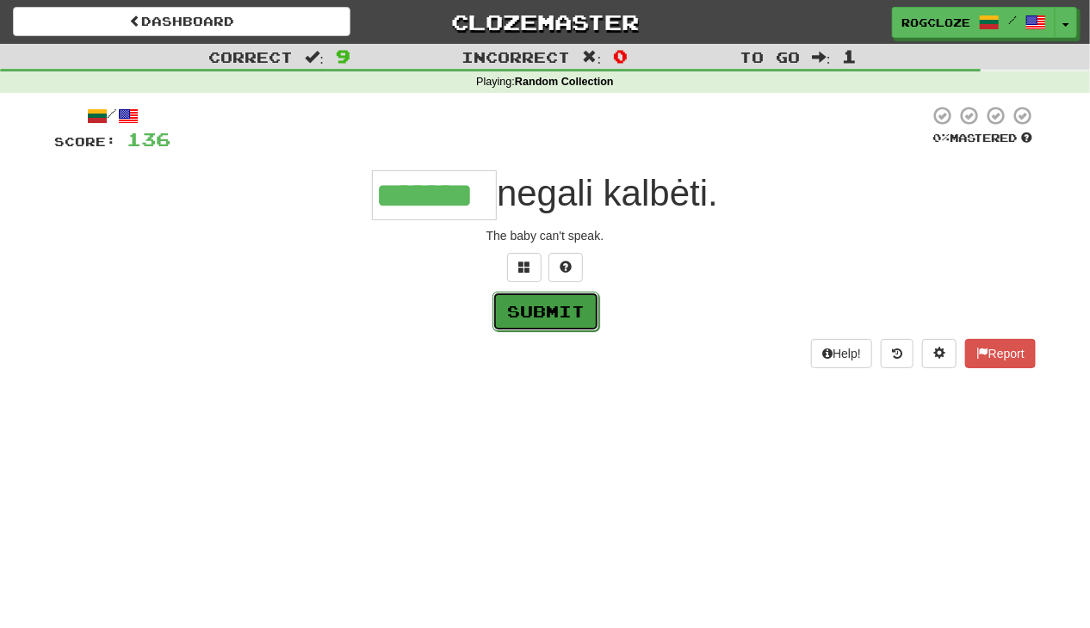
click at [560, 319] on button "Submit" at bounding box center [545, 312] width 107 height 40
type input "*******"
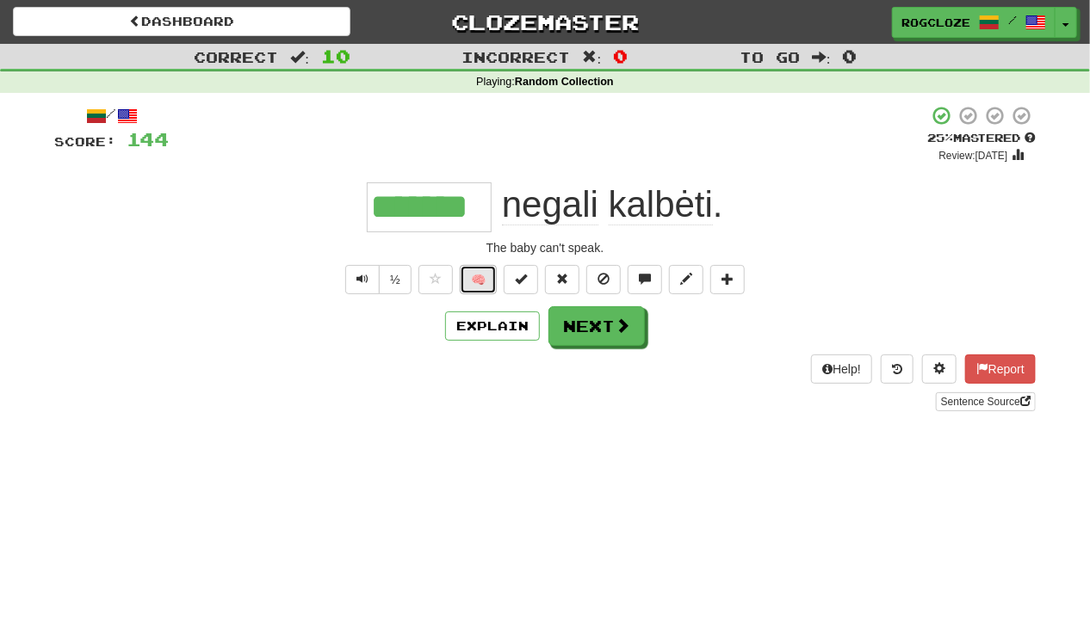
click at [474, 278] on button "🧠" at bounding box center [478, 279] width 37 height 29
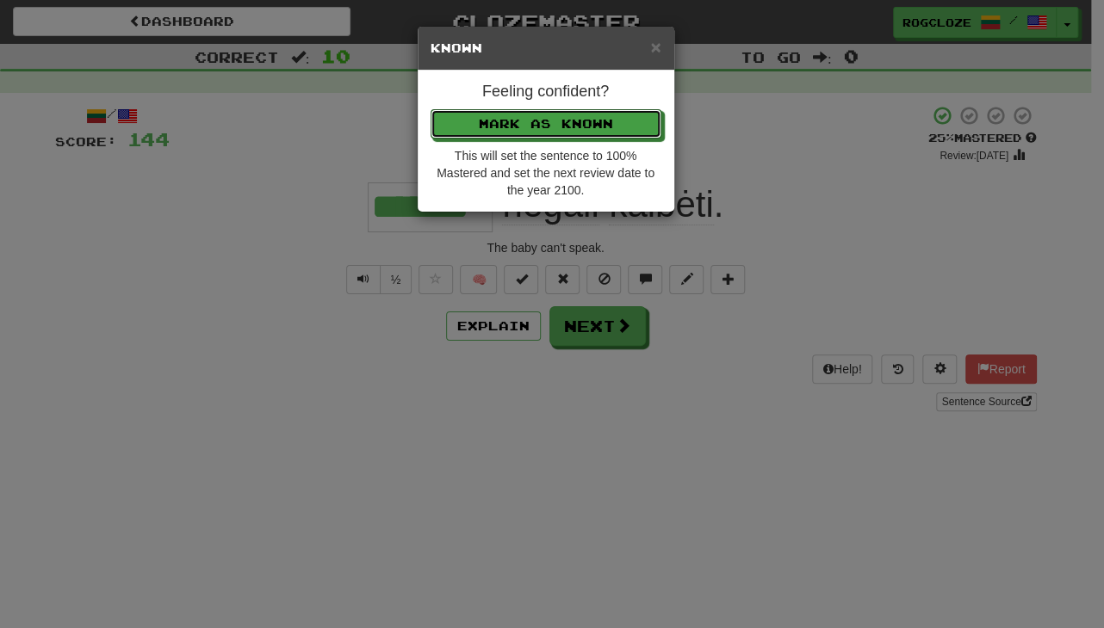
drag, startPoint x: 513, startPoint y: 121, endPoint x: 520, endPoint y: 129, distance: 10.4
click at [517, 125] on button "Mark as Known" at bounding box center [545, 123] width 231 height 29
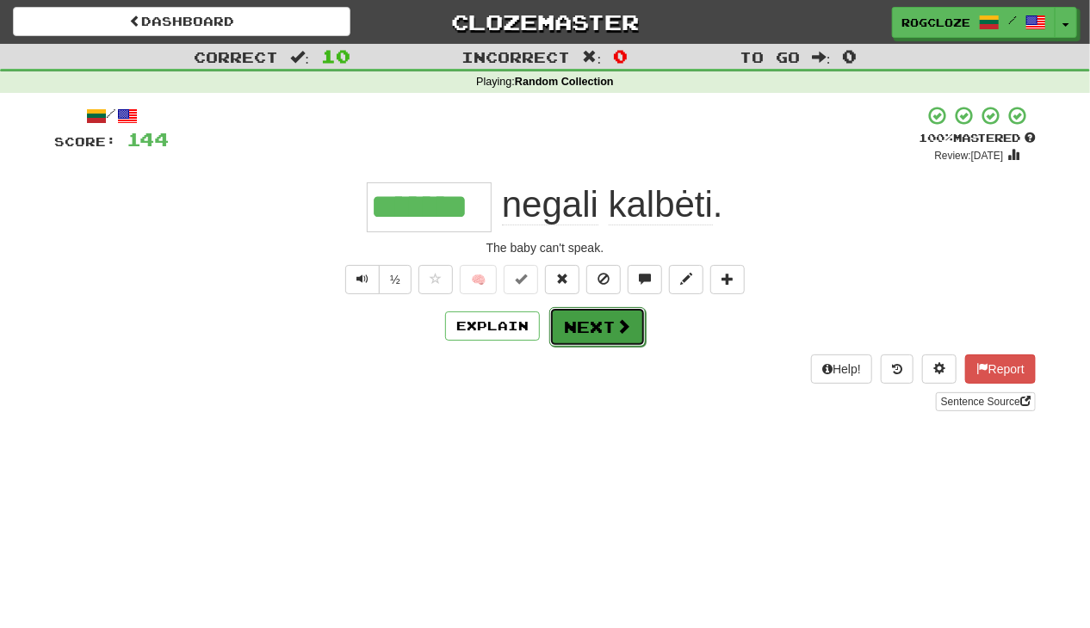
click at [575, 319] on button "Next" at bounding box center [597, 327] width 96 height 40
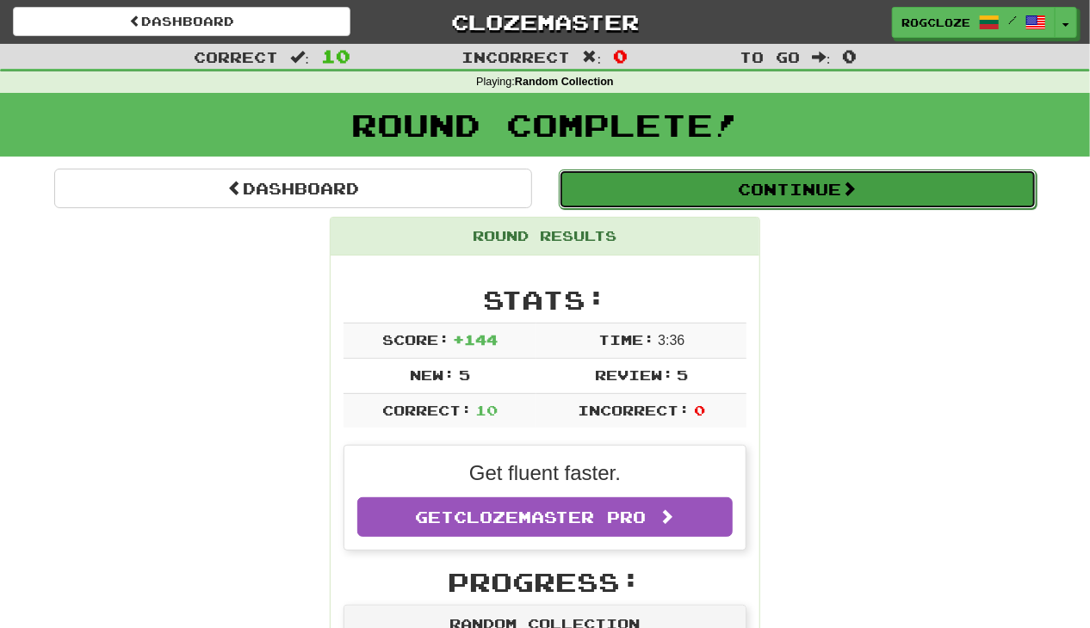
click at [699, 190] on button "Continue" at bounding box center [798, 190] width 478 height 40
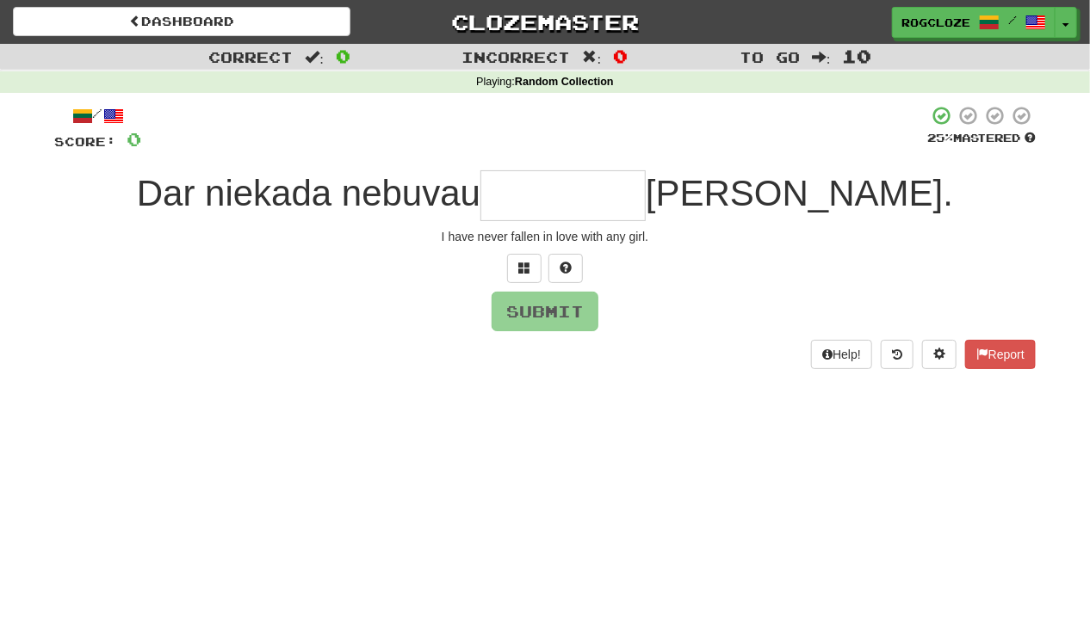
type input "*"
click at [572, 264] on button at bounding box center [565, 268] width 34 height 29
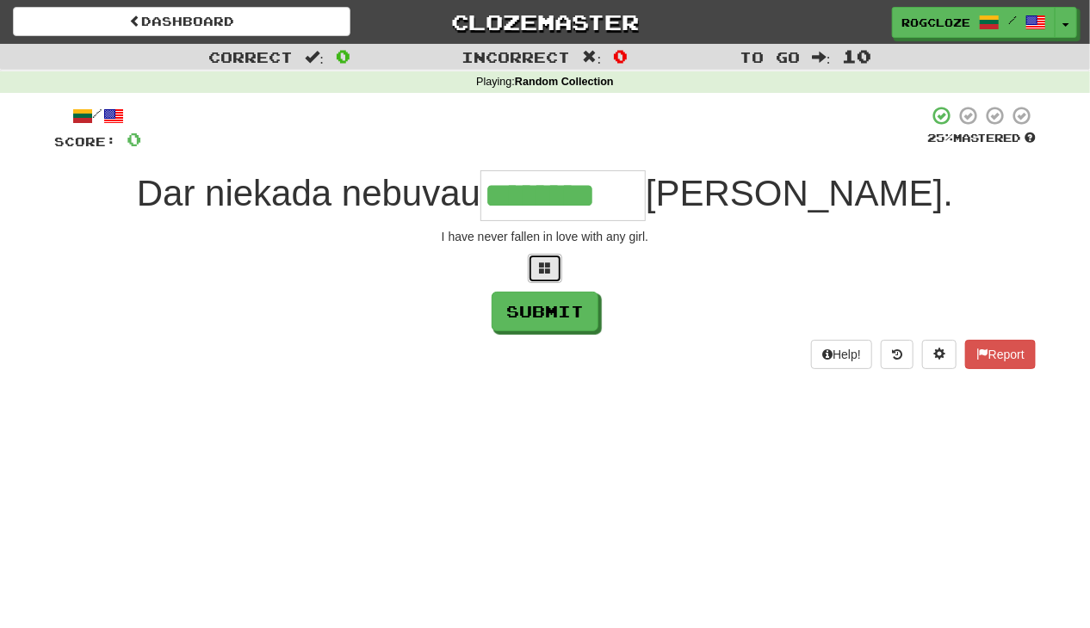
click at [550, 263] on span at bounding box center [545, 268] width 12 height 12
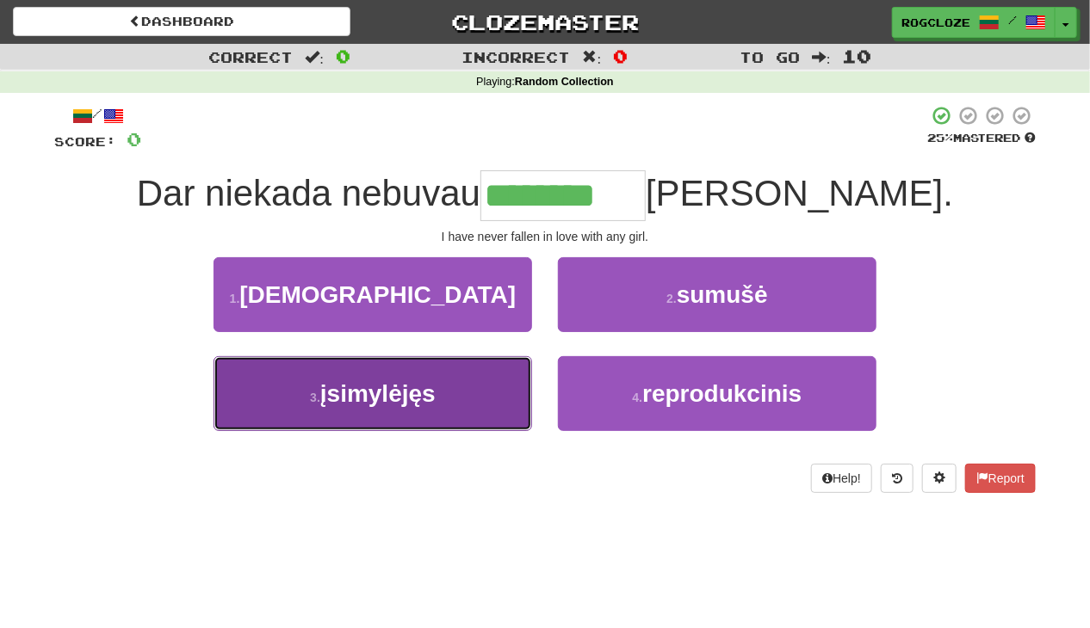
click at [482, 396] on button "3 . įsimylėjęs" at bounding box center [373, 393] width 319 height 75
type input "**********"
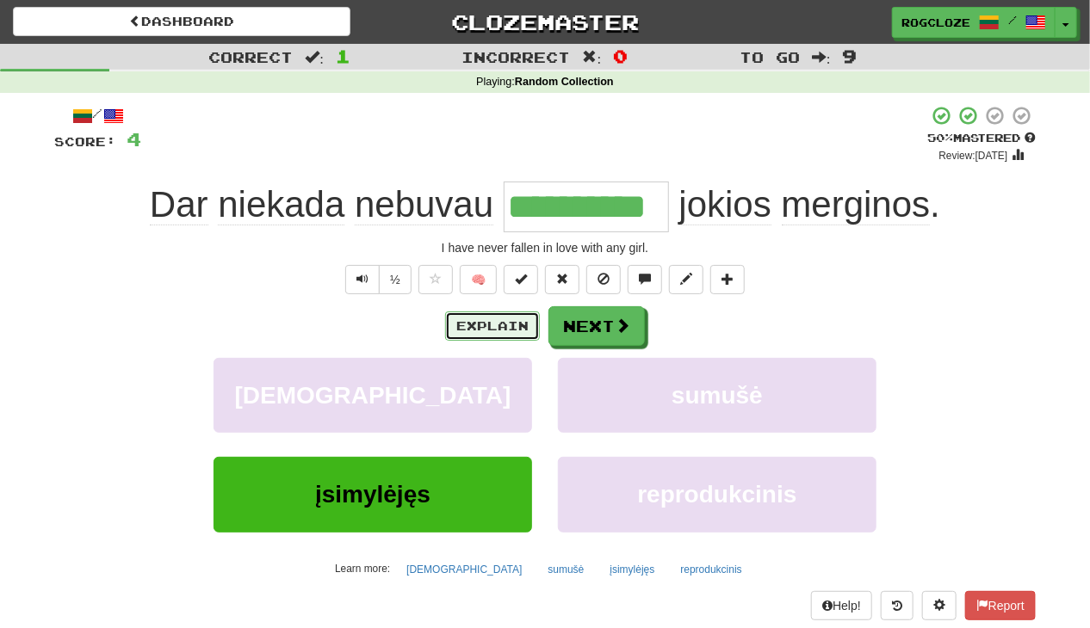
click at [498, 330] on button "Explain" at bounding box center [492, 326] width 95 height 29
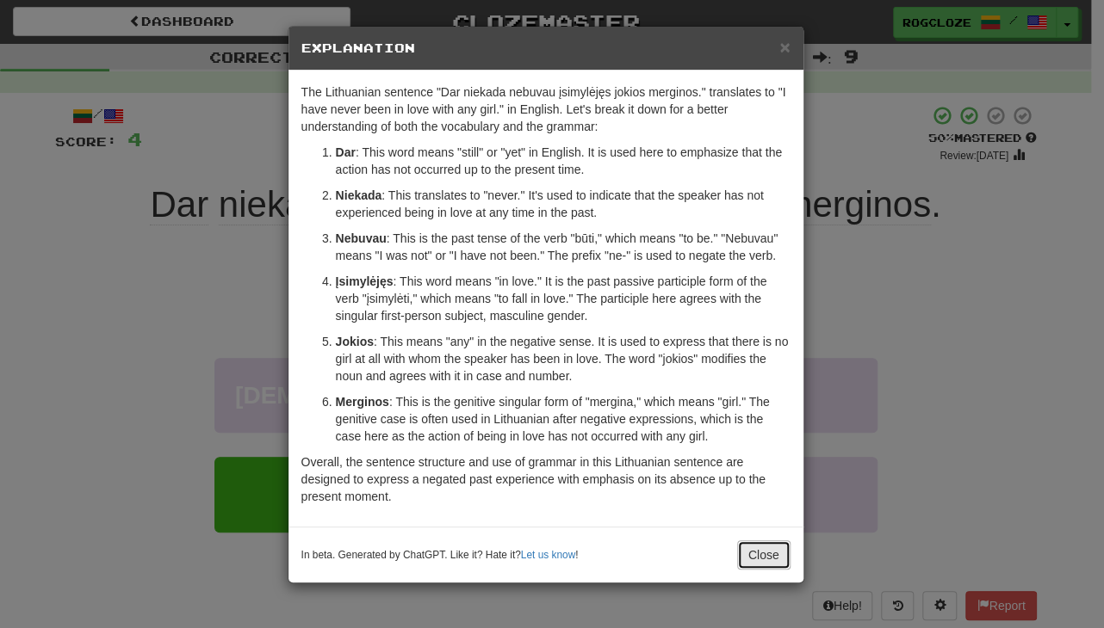
click at [780, 555] on button "Close" at bounding box center [763, 555] width 53 height 29
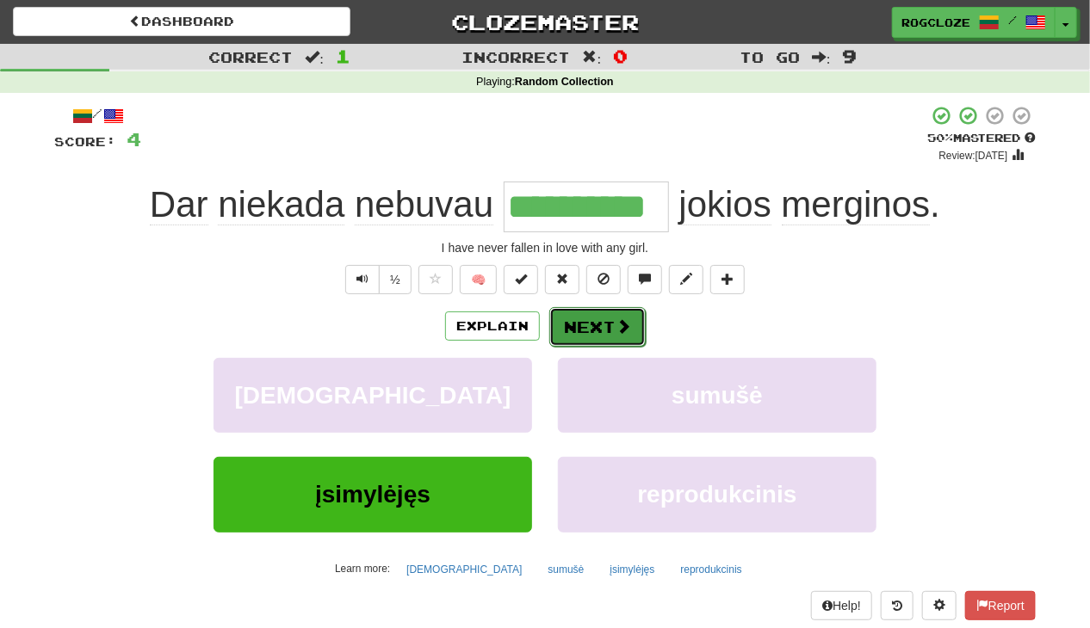
click at [588, 322] on button "Next" at bounding box center [597, 327] width 96 height 40
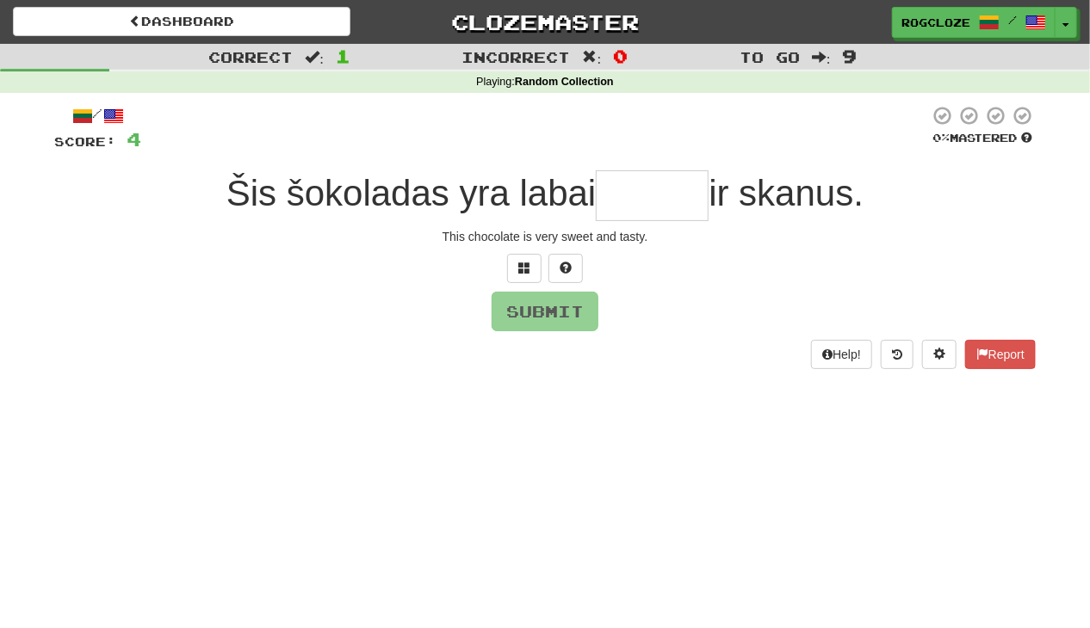
click at [620, 194] on input "text" at bounding box center [652, 195] width 113 height 51
type input "******"
click at [549, 306] on button "Submit" at bounding box center [545, 313] width 107 height 40
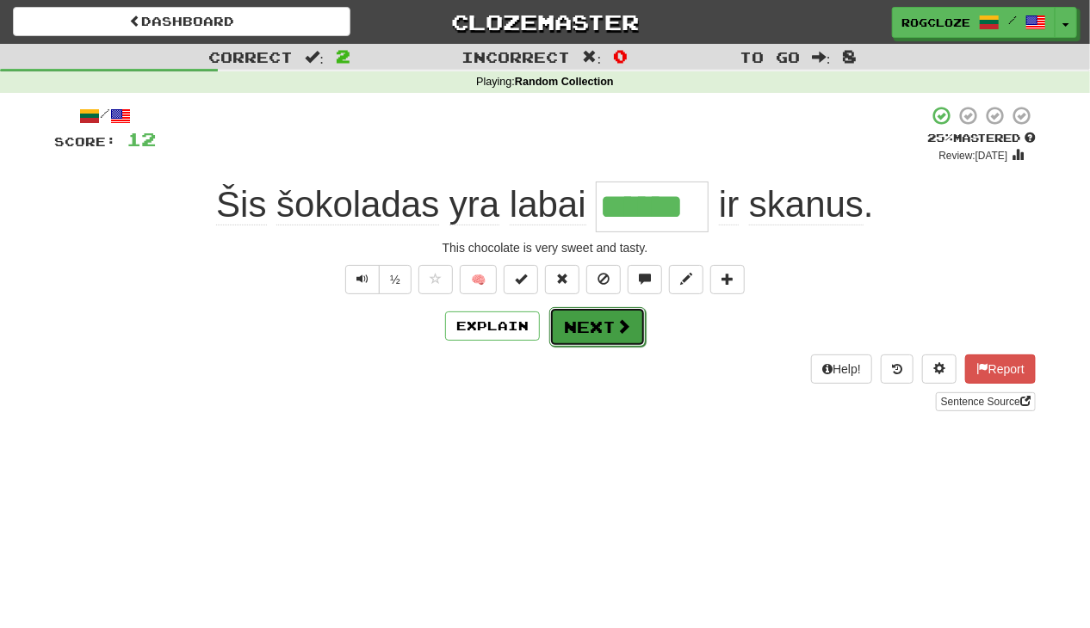
click at [620, 331] on span at bounding box center [623, 326] width 15 height 15
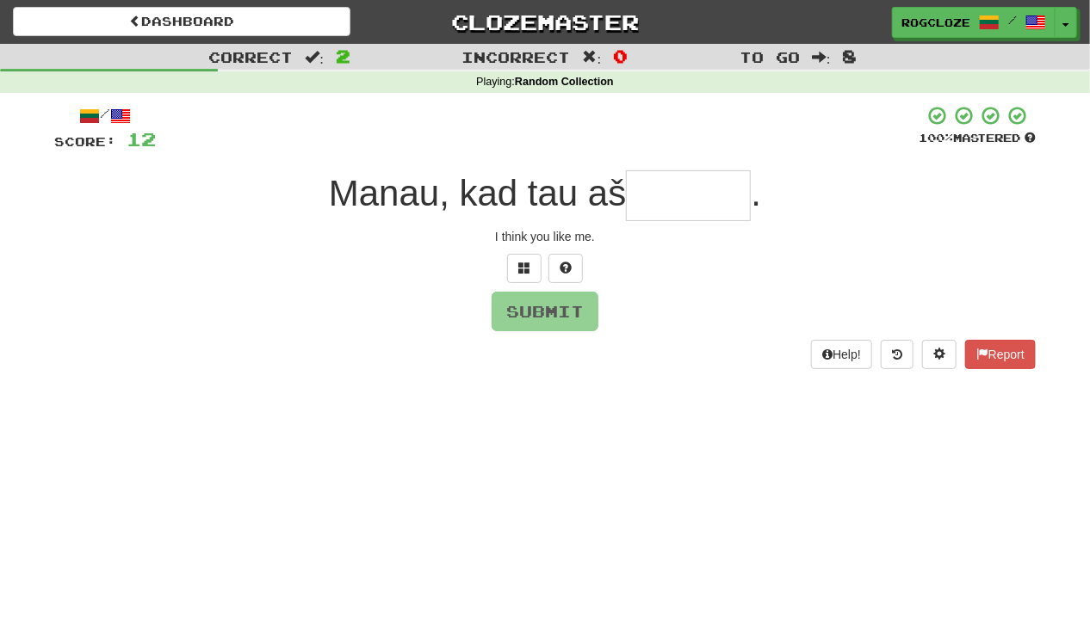
type input "*"
click at [566, 269] on span at bounding box center [566, 268] width 12 height 12
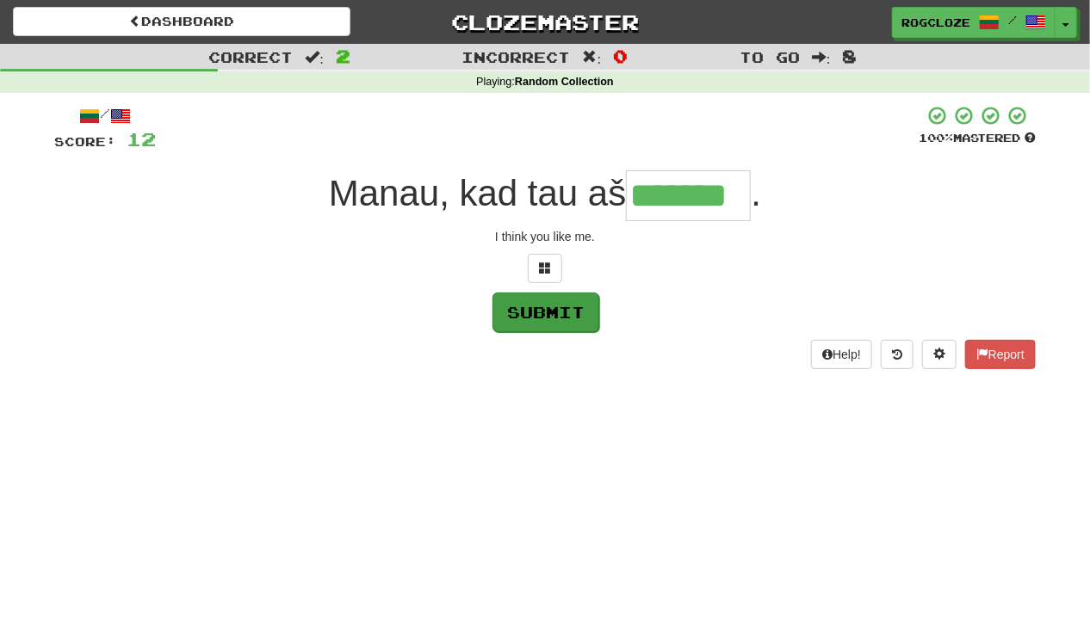
type input "*******"
click at [554, 321] on button "Submit" at bounding box center [545, 313] width 107 height 40
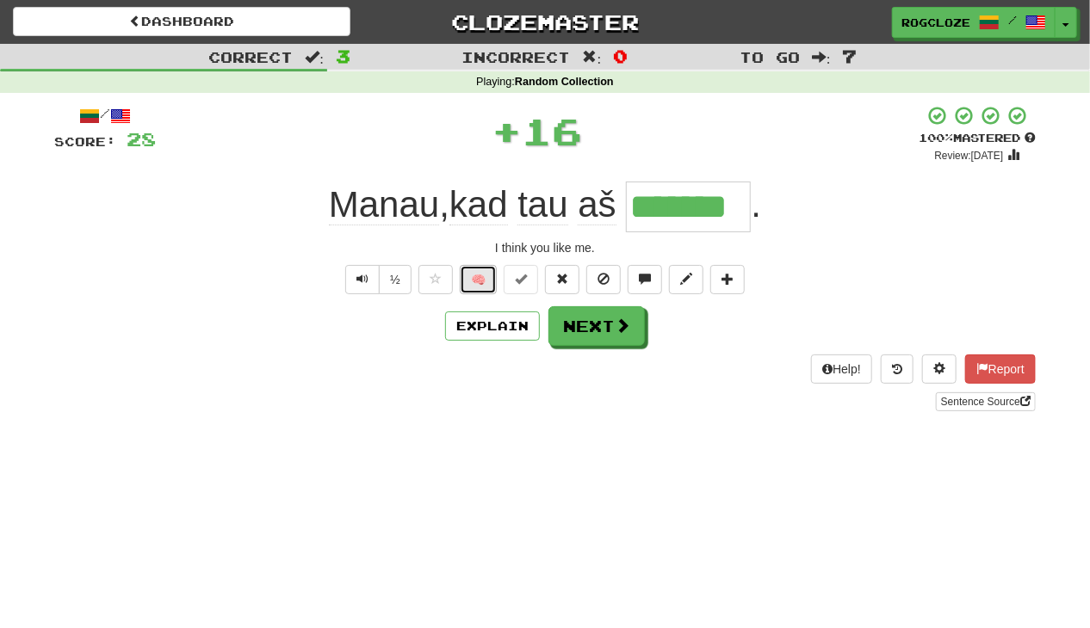
click at [478, 281] on button "🧠" at bounding box center [478, 279] width 37 height 29
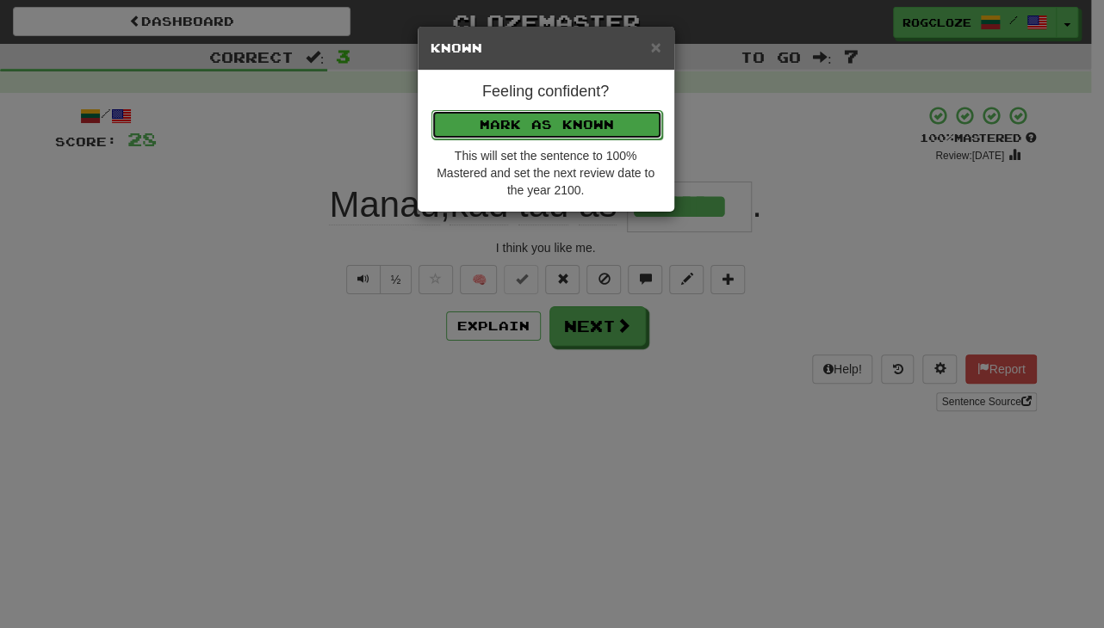
click at [458, 125] on button "Mark as Known" at bounding box center [546, 124] width 231 height 29
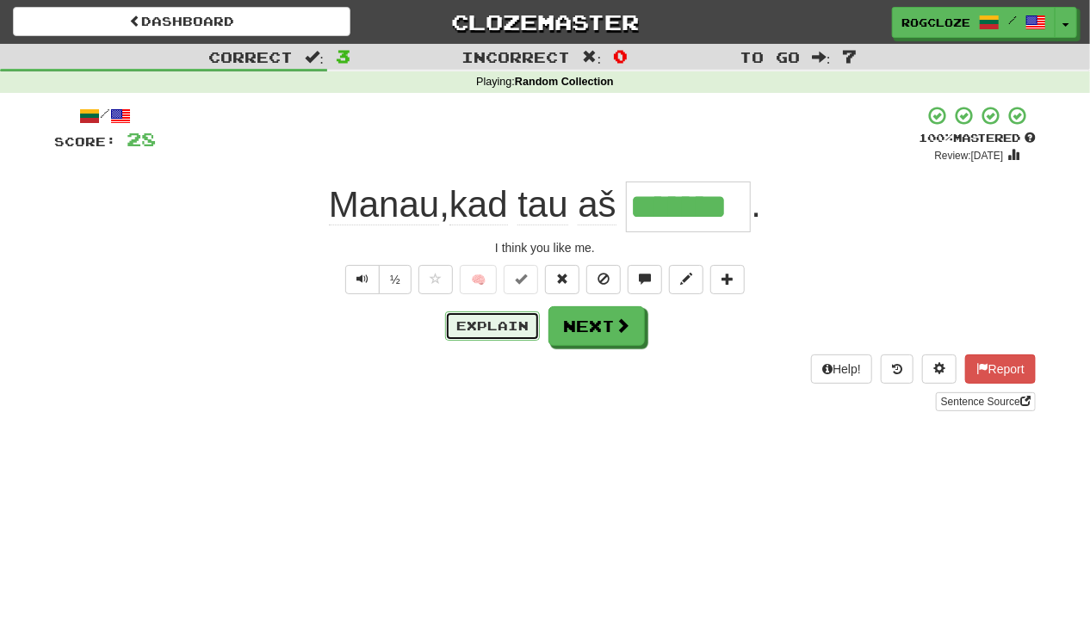
click at [492, 333] on button "Explain" at bounding box center [492, 326] width 95 height 29
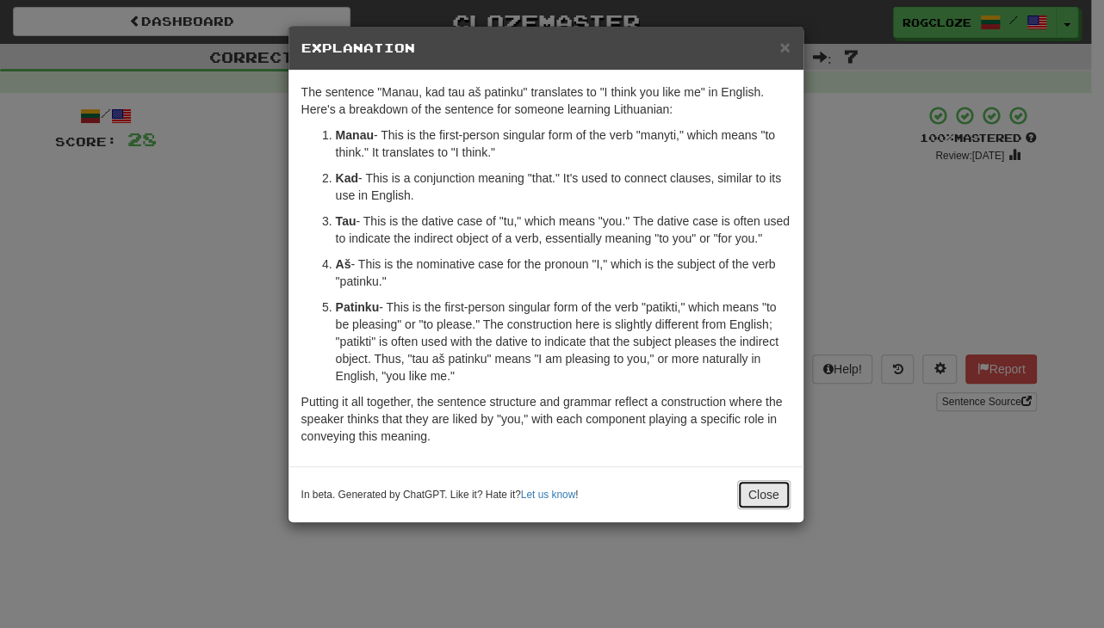
click at [773, 510] on button "Close" at bounding box center [763, 494] width 53 height 29
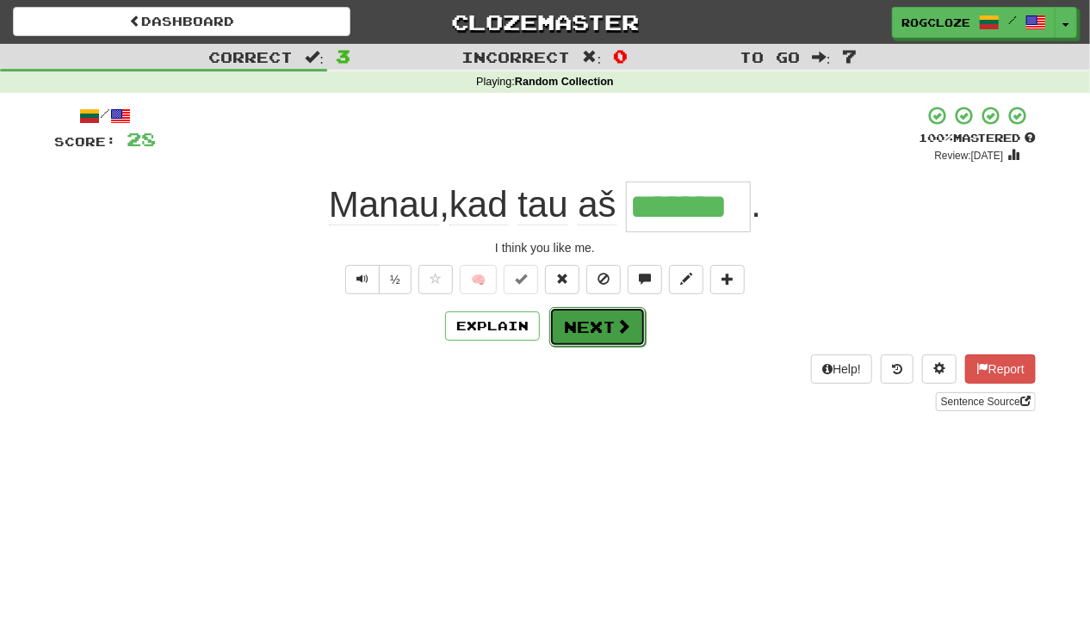
click at [621, 331] on span at bounding box center [623, 326] width 15 height 15
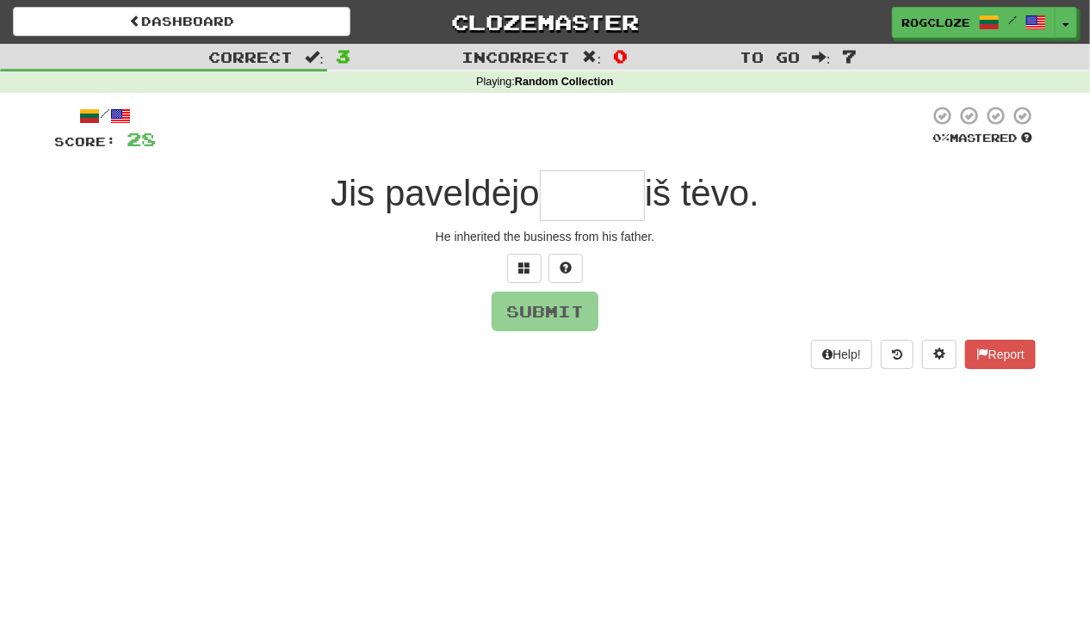
type input "*"
click at [558, 270] on button at bounding box center [565, 268] width 34 height 29
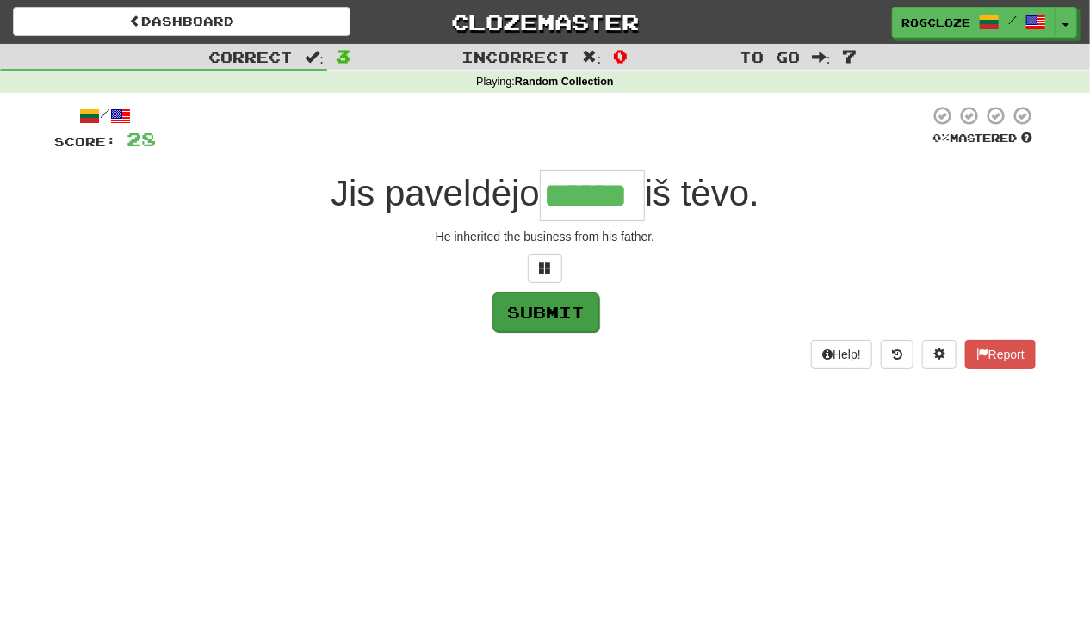
type input "******"
click at [564, 319] on button "Submit" at bounding box center [545, 313] width 107 height 40
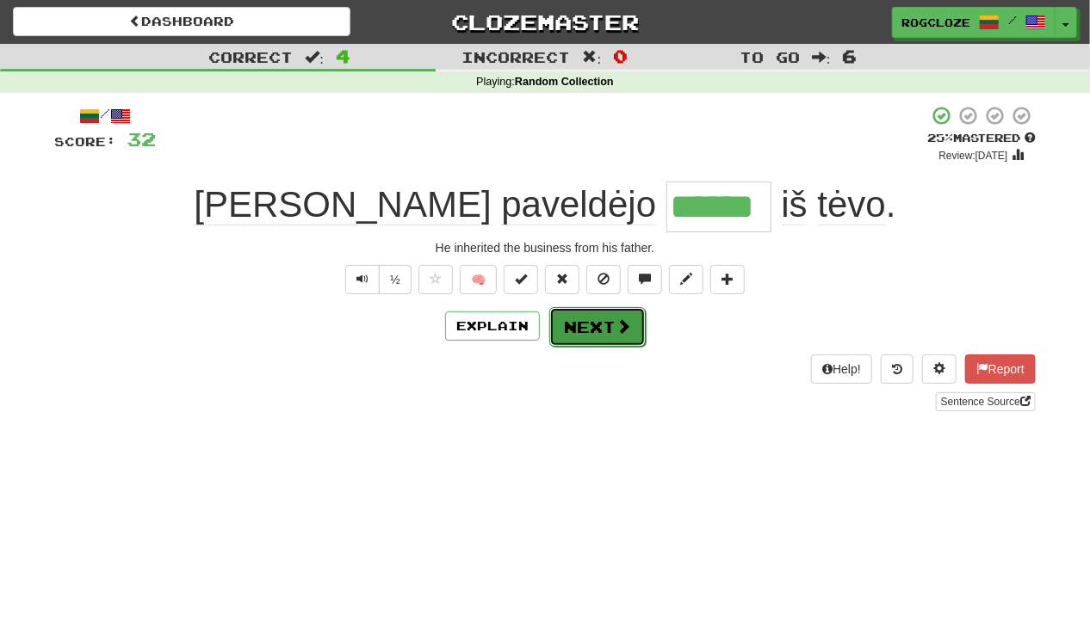
click at [602, 325] on button "Next" at bounding box center [597, 327] width 96 height 40
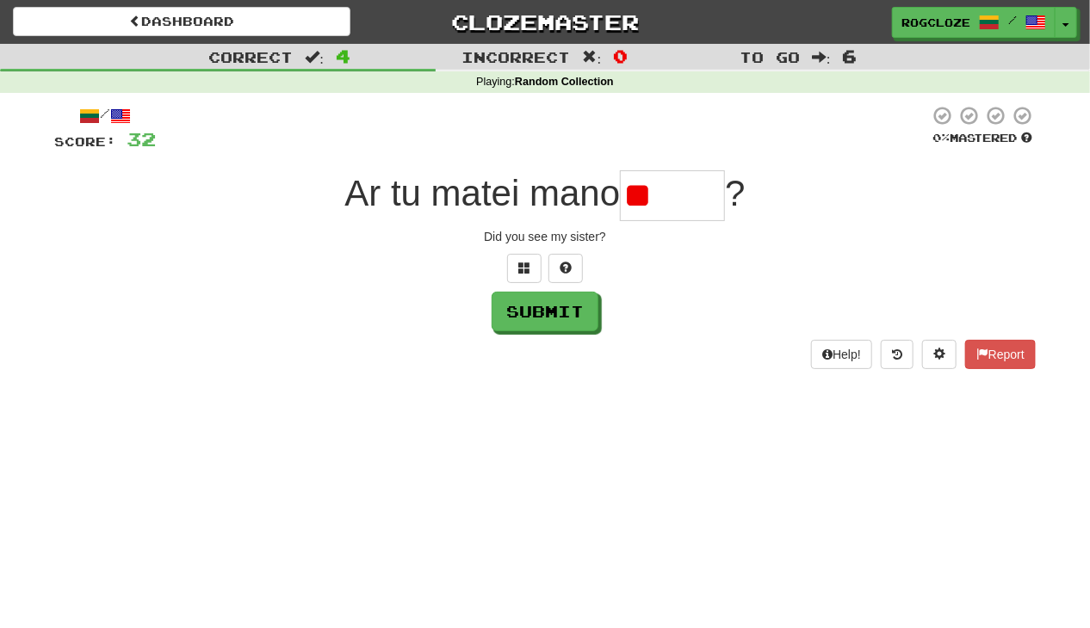
type input "*"
click at [567, 269] on span at bounding box center [566, 268] width 12 height 12
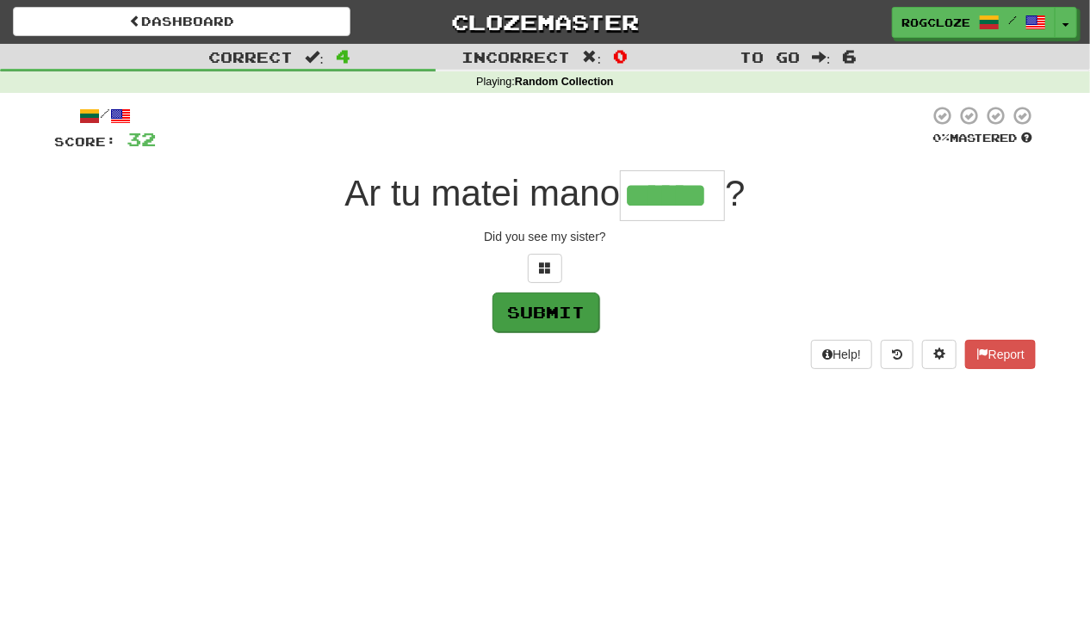
type input "******"
click at [542, 320] on button "Submit" at bounding box center [545, 313] width 107 height 40
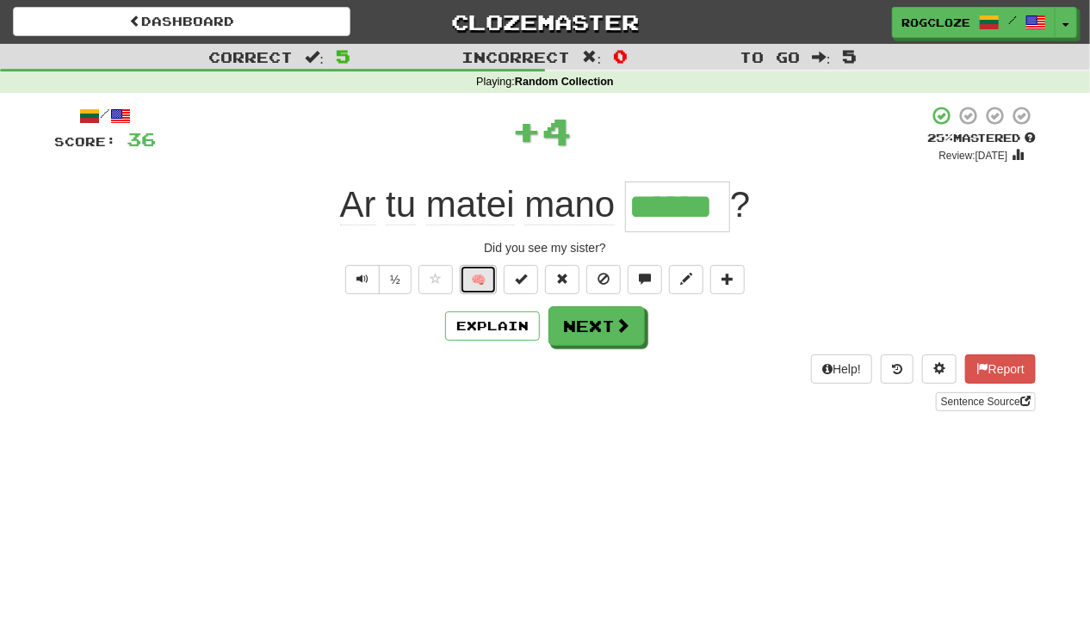
click at [483, 275] on button "🧠" at bounding box center [478, 279] width 37 height 29
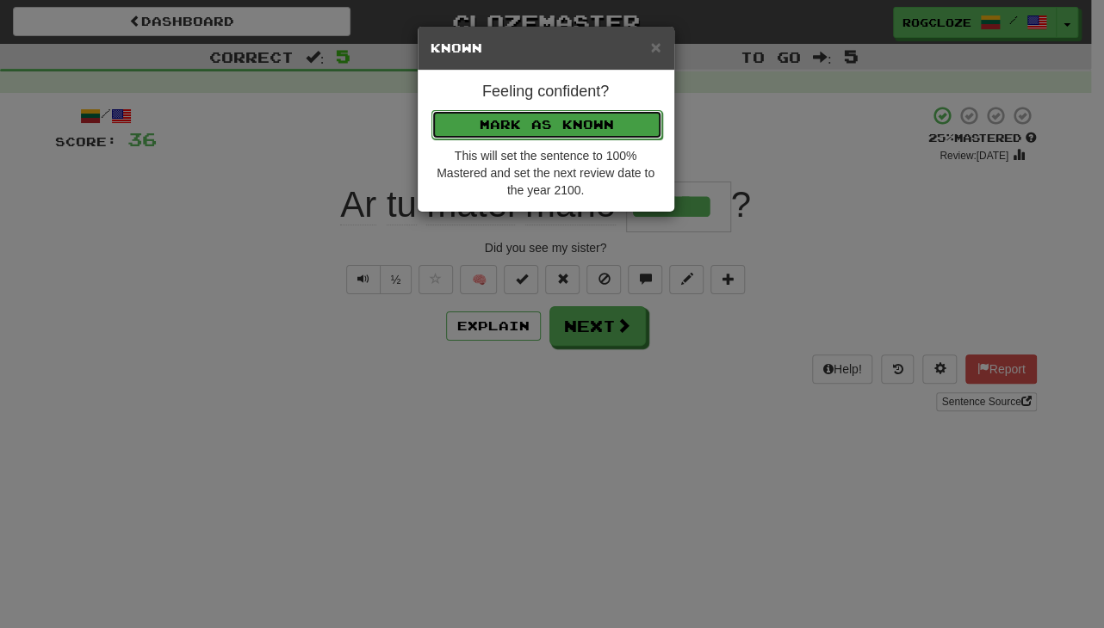
click at [487, 128] on button "Mark as Known" at bounding box center [546, 124] width 231 height 29
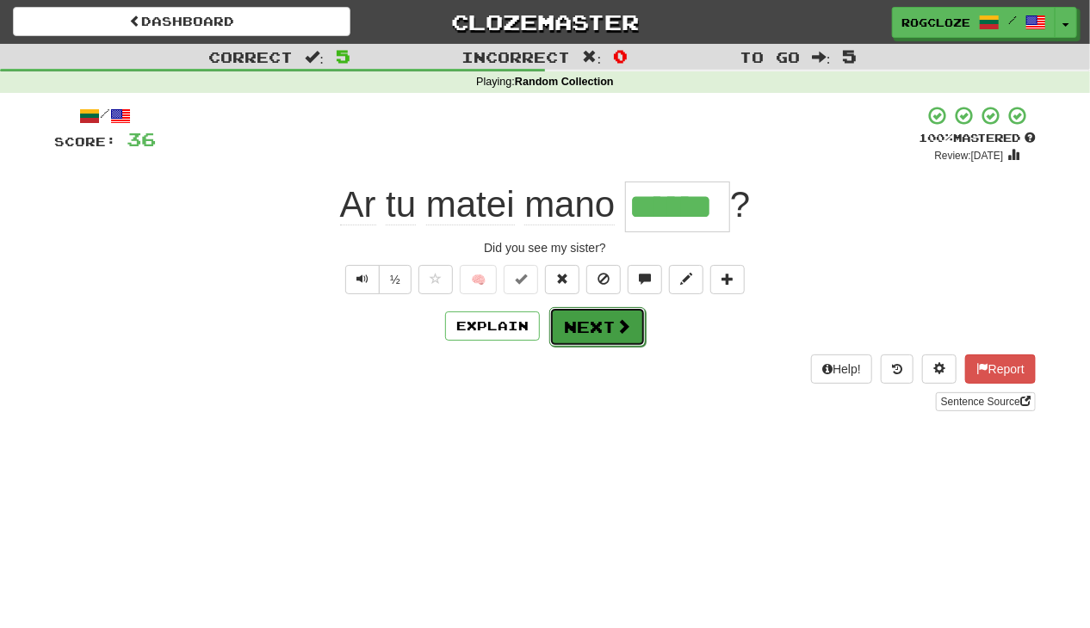
click at [568, 330] on button "Next" at bounding box center [597, 327] width 96 height 40
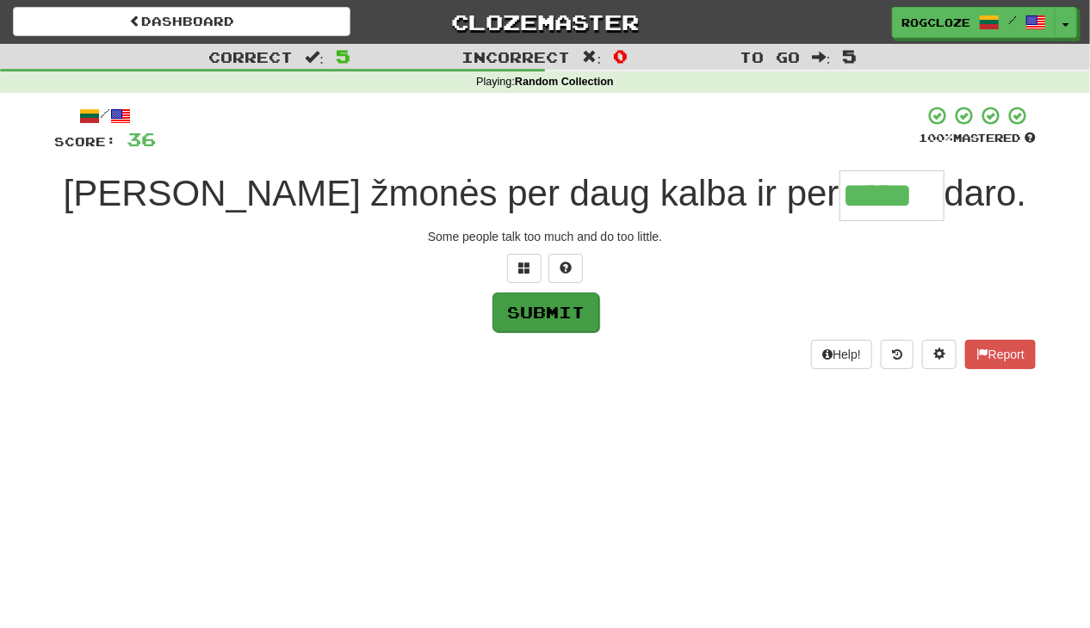
type input "*****"
click at [551, 311] on button "Submit" at bounding box center [545, 313] width 107 height 40
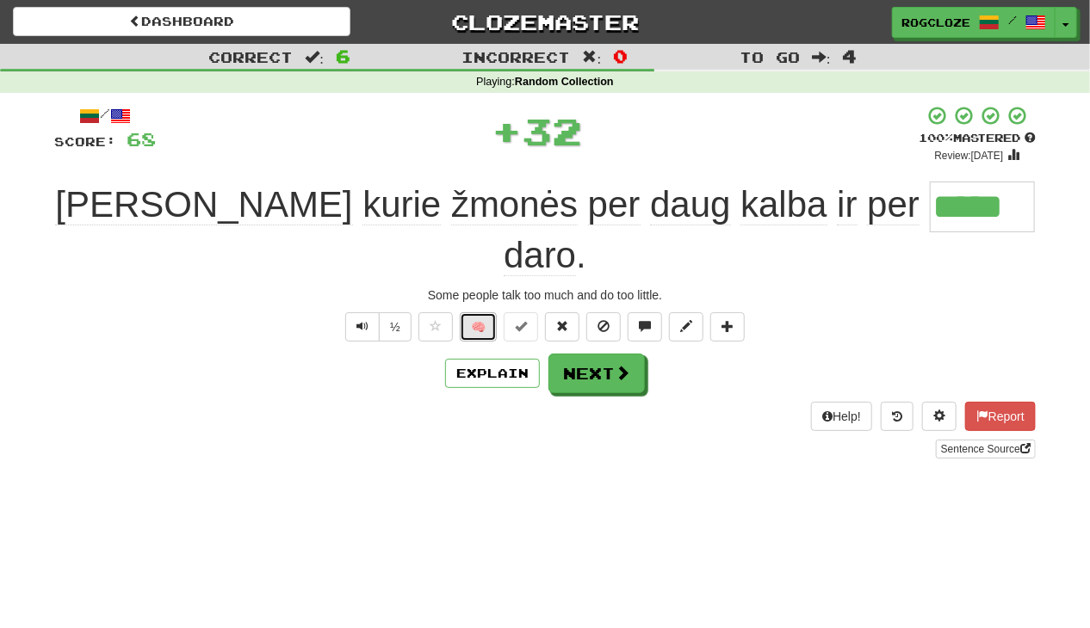
click at [474, 313] on button "🧠" at bounding box center [478, 327] width 37 height 29
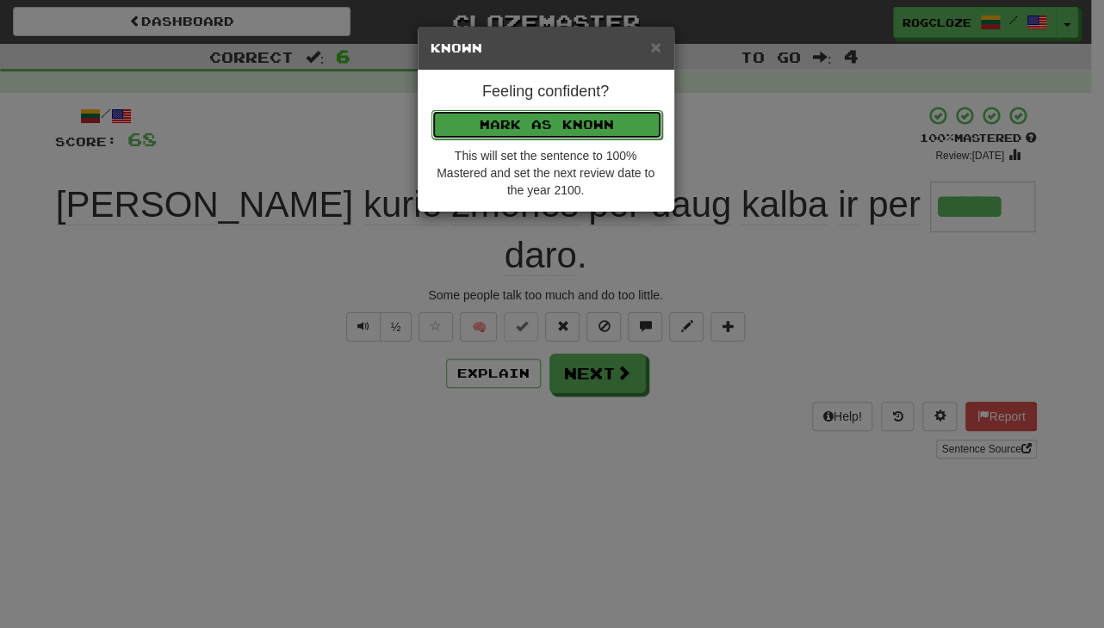
click at [474, 130] on button "Mark as Known" at bounding box center [546, 124] width 231 height 29
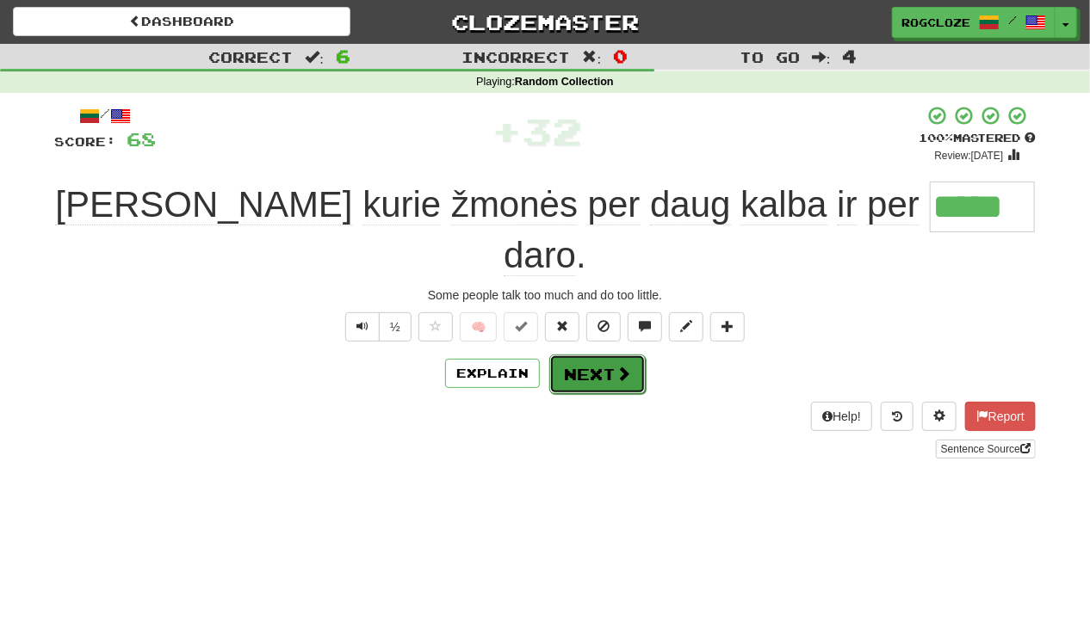
click at [574, 355] on button "Next" at bounding box center [597, 375] width 96 height 40
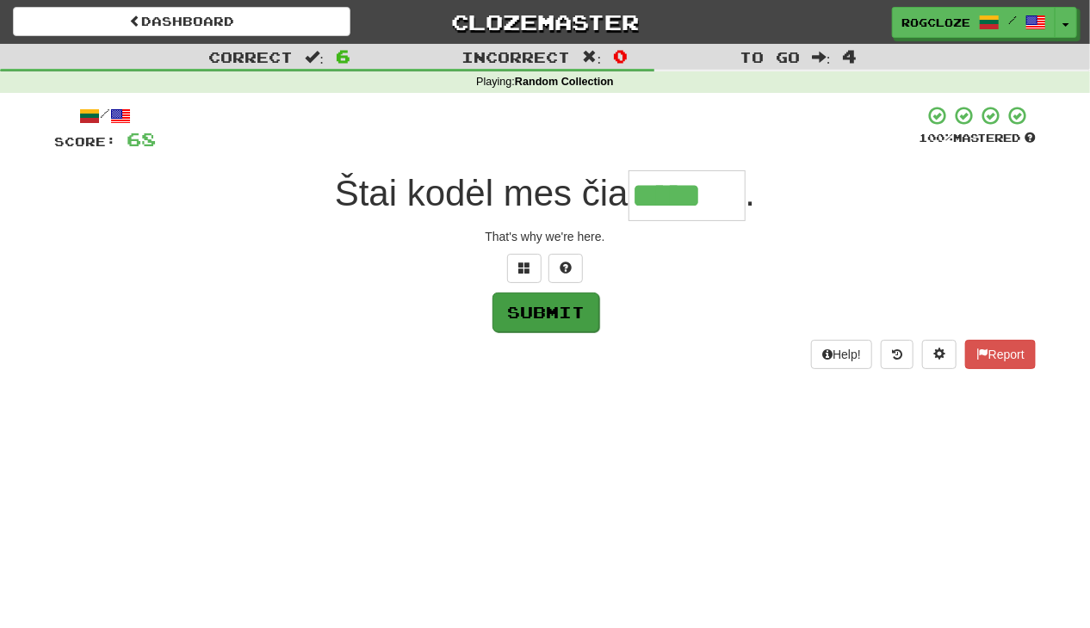
type input "*****"
click at [552, 309] on button "Submit" at bounding box center [545, 313] width 107 height 40
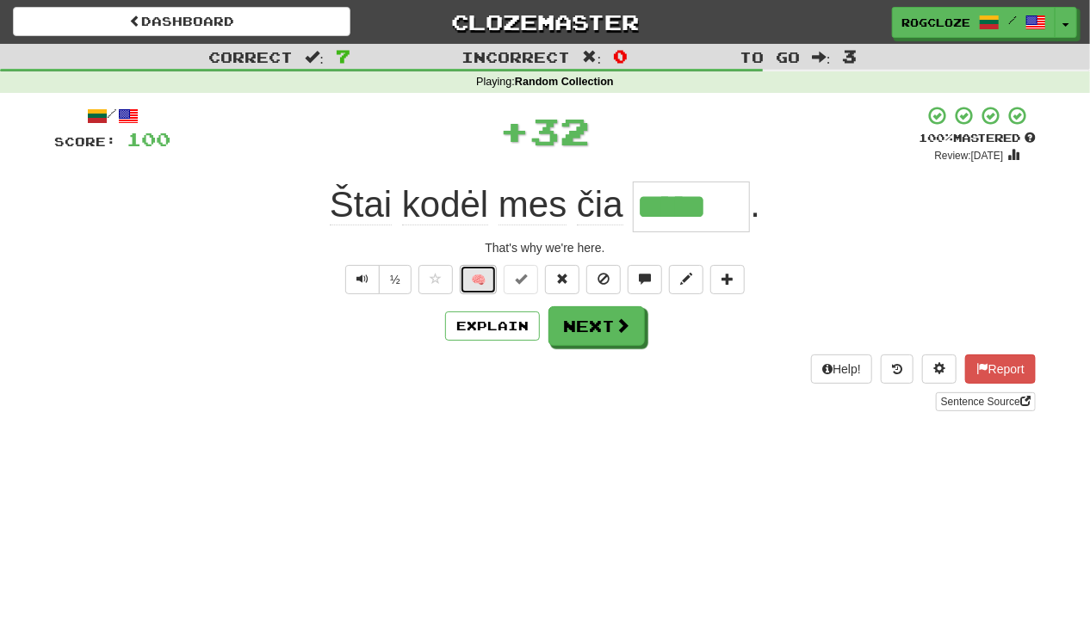
click at [487, 281] on button "🧠" at bounding box center [478, 279] width 37 height 29
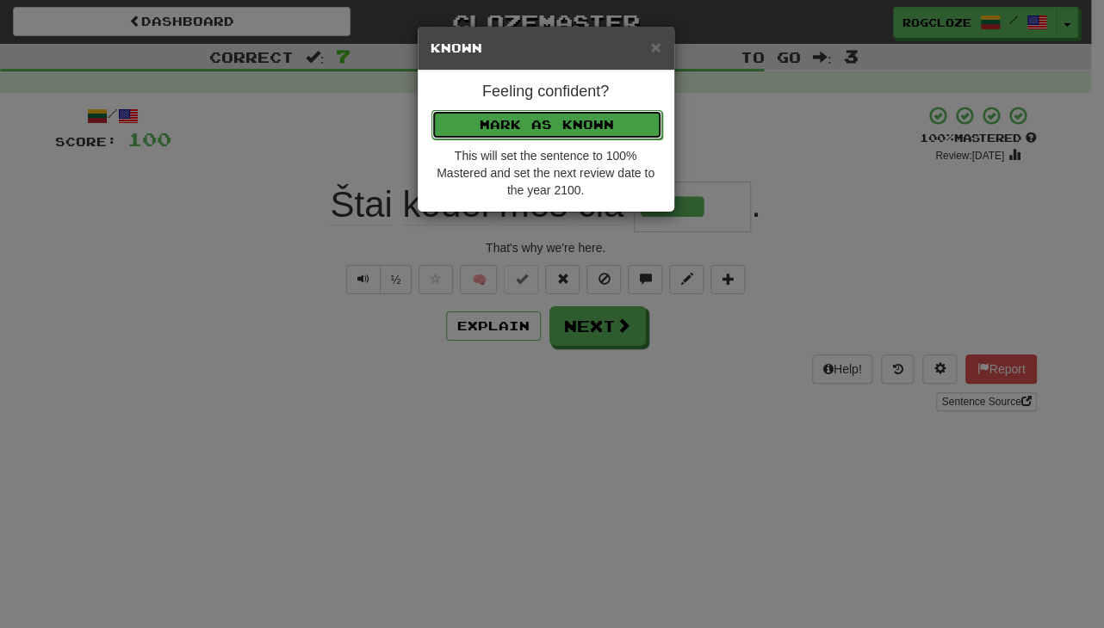
click at [492, 112] on button "Mark as Known" at bounding box center [546, 124] width 231 height 29
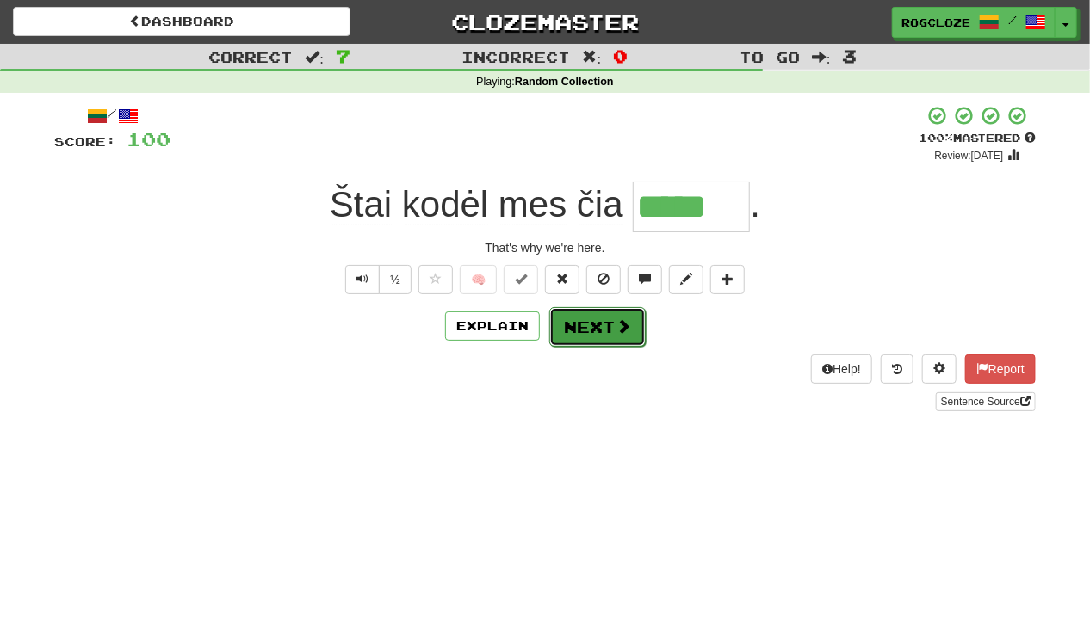
click at [596, 318] on button "Next" at bounding box center [597, 327] width 96 height 40
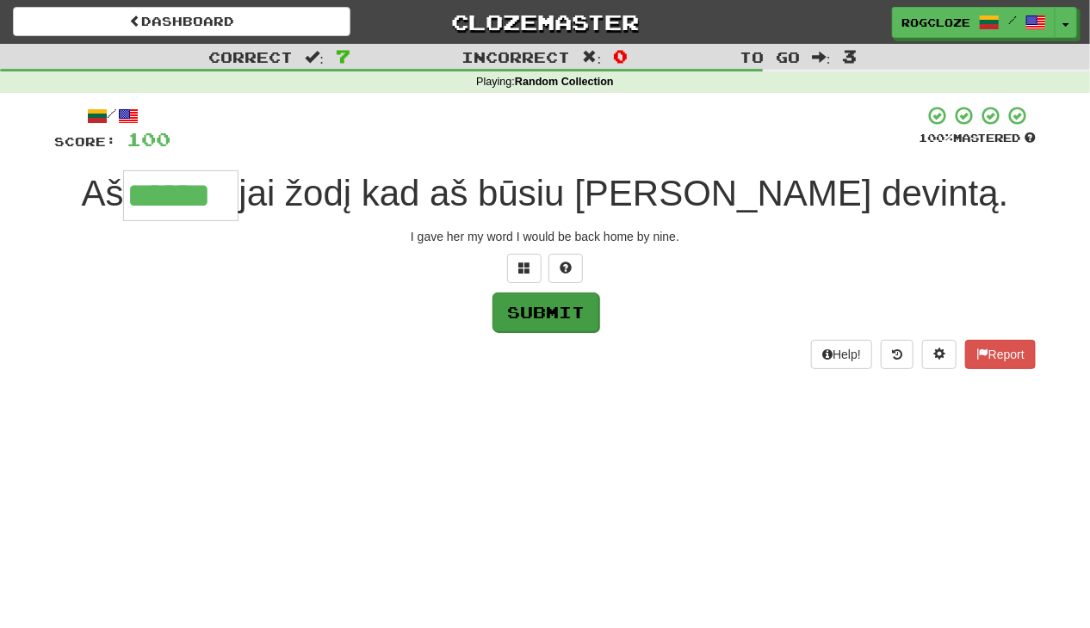
type input "******"
click at [548, 325] on button "Submit" at bounding box center [545, 313] width 107 height 40
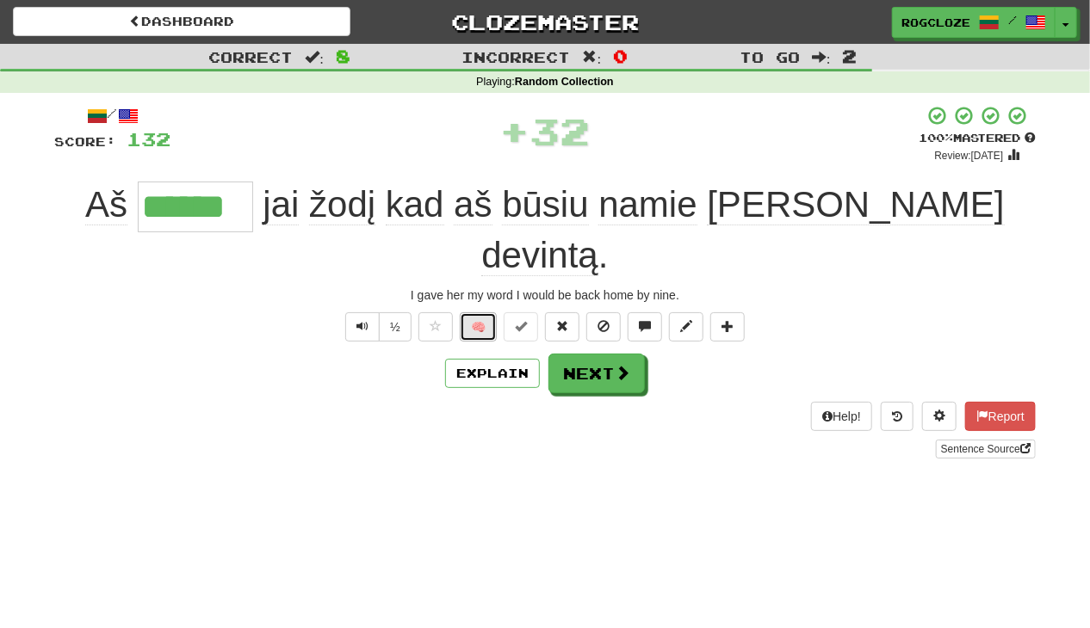
click at [482, 313] on button "🧠" at bounding box center [478, 327] width 37 height 29
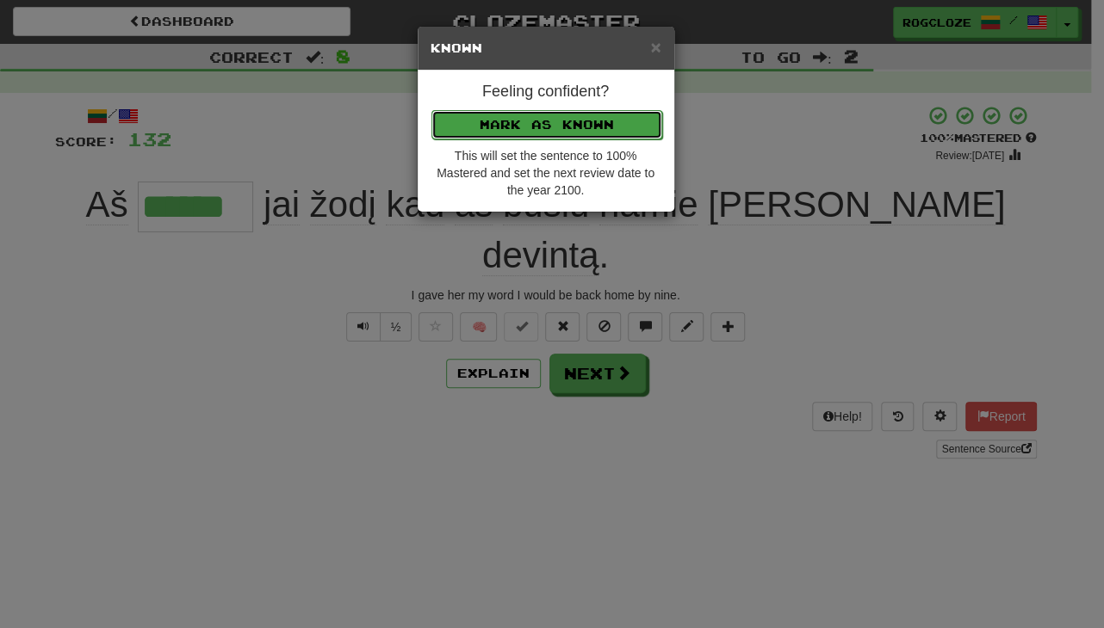
click at [536, 121] on button "Mark as Known" at bounding box center [546, 124] width 231 height 29
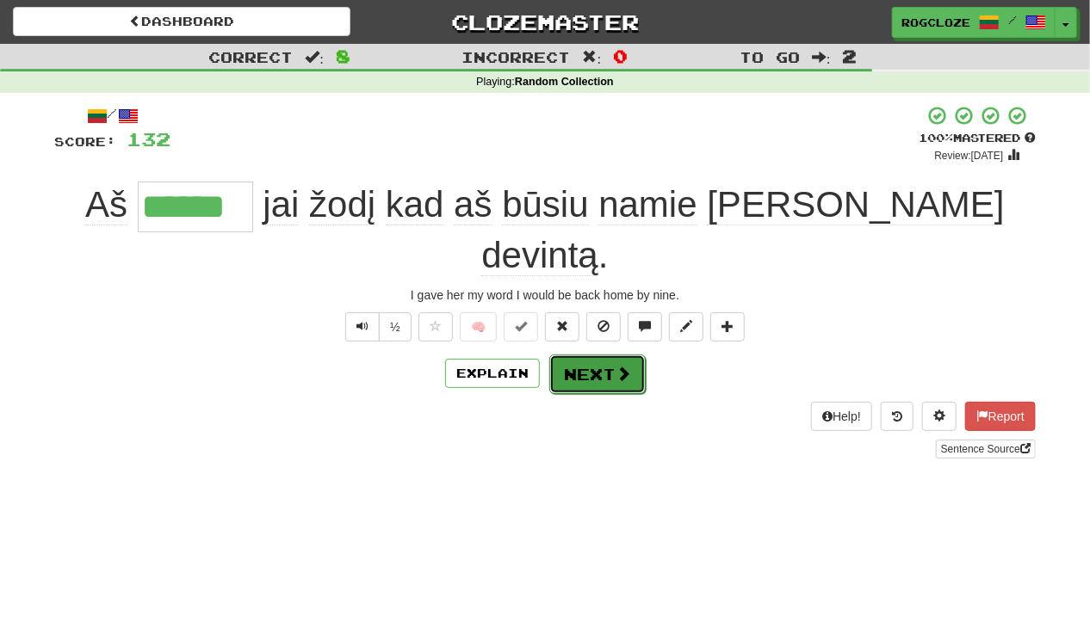
click at [616, 366] on span at bounding box center [623, 373] width 15 height 15
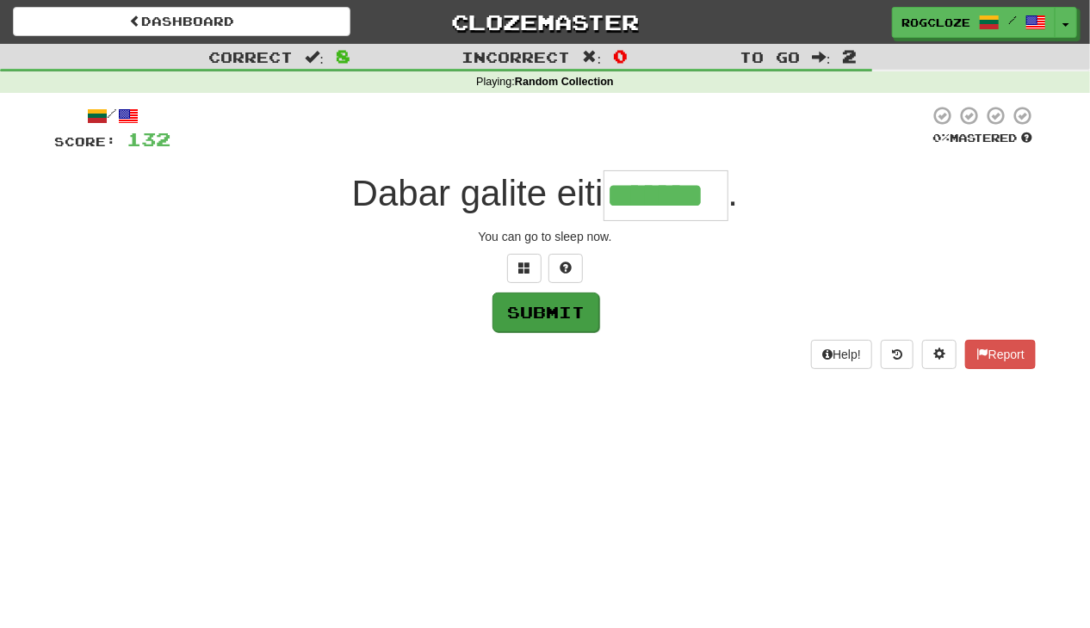
type input "*******"
click at [541, 314] on button "Submit" at bounding box center [545, 313] width 107 height 40
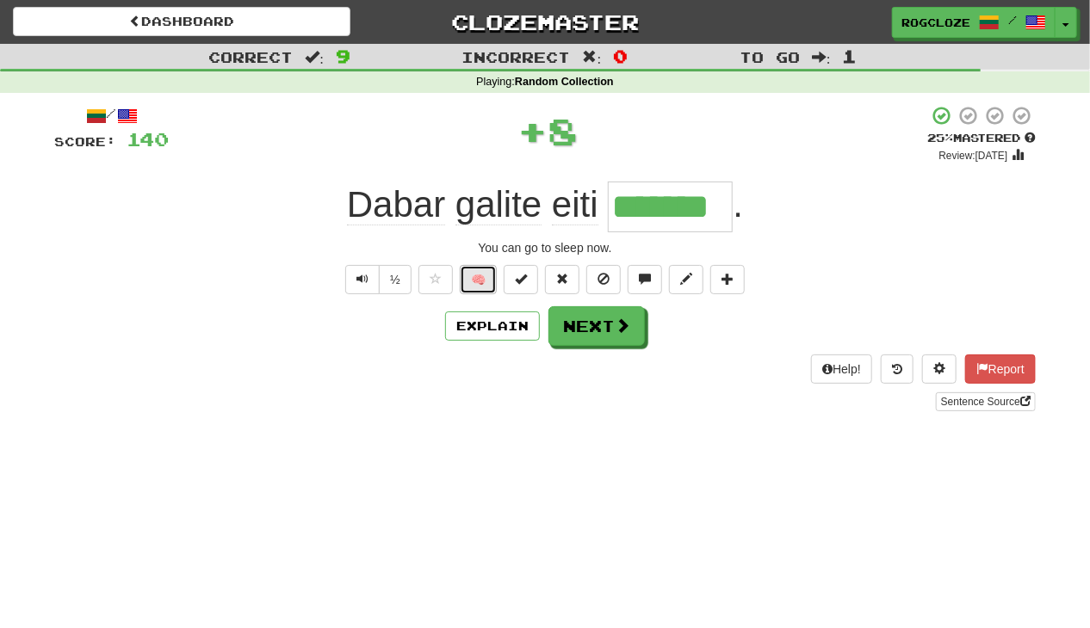
click at [482, 278] on button "🧠" at bounding box center [478, 279] width 37 height 29
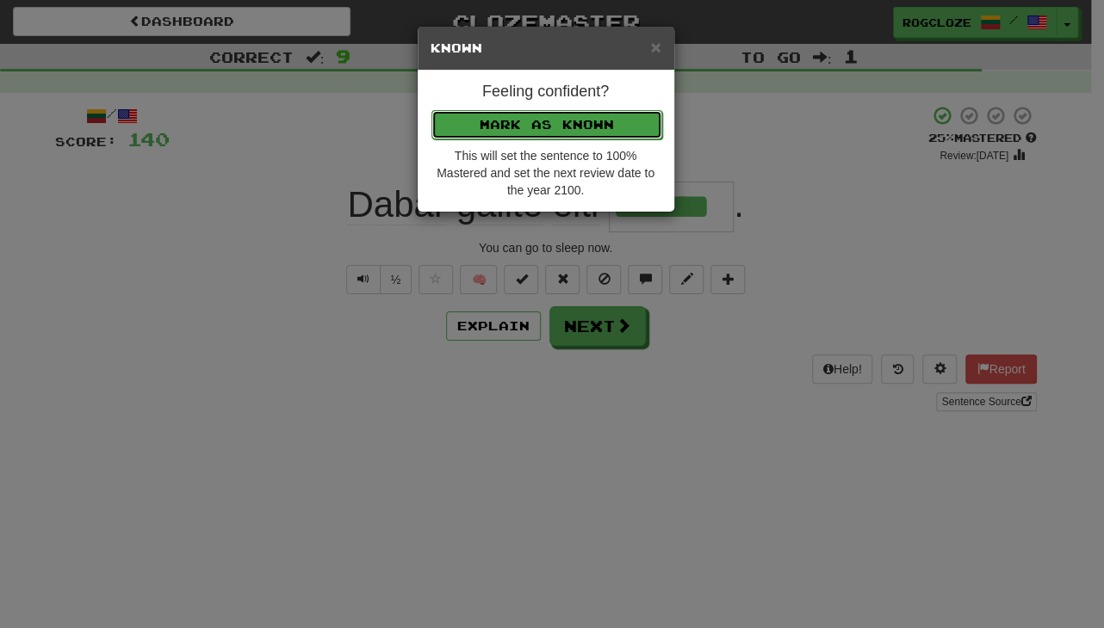
click at [517, 111] on button "Mark as Known" at bounding box center [546, 124] width 231 height 29
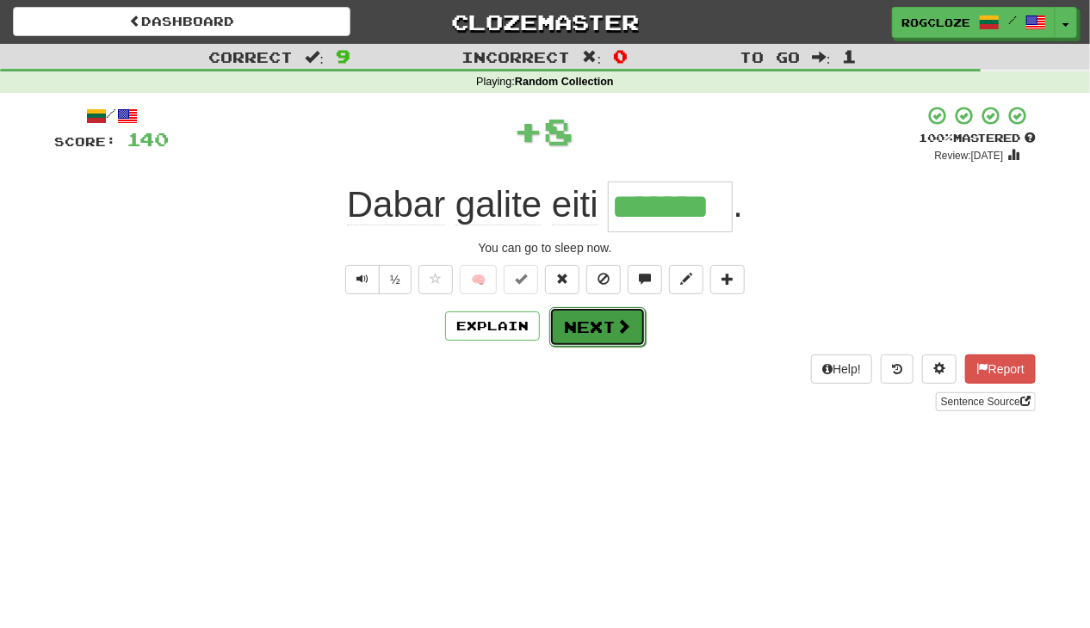
click at [605, 327] on button "Next" at bounding box center [597, 327] width 96 height 40
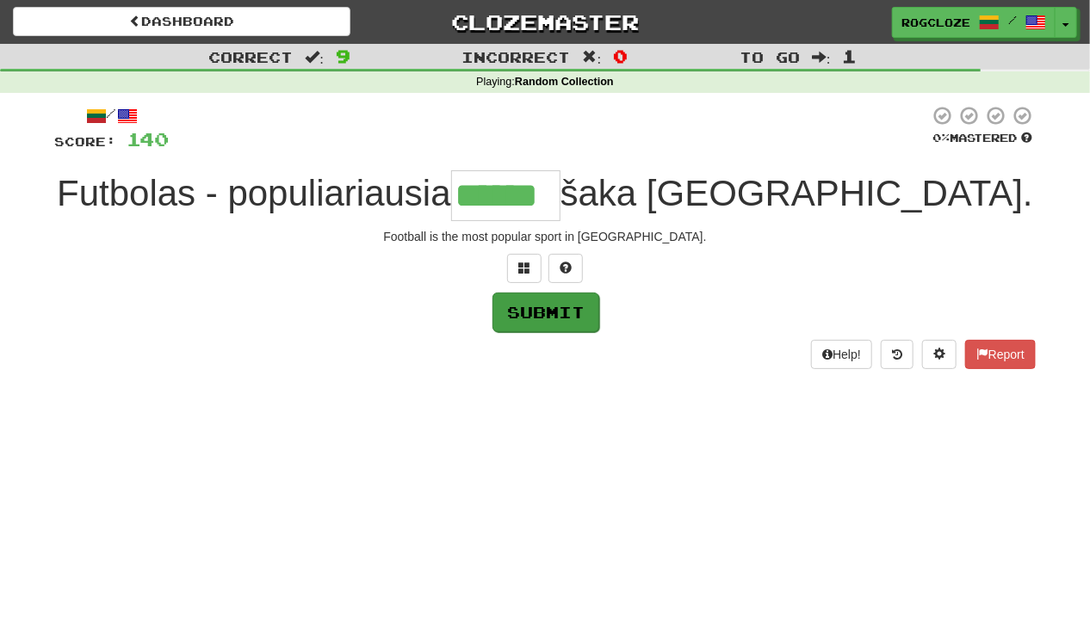
type input "******"
click at [551, 304] on button "Submit" at bounding box center [545, 313] width 107 height 40
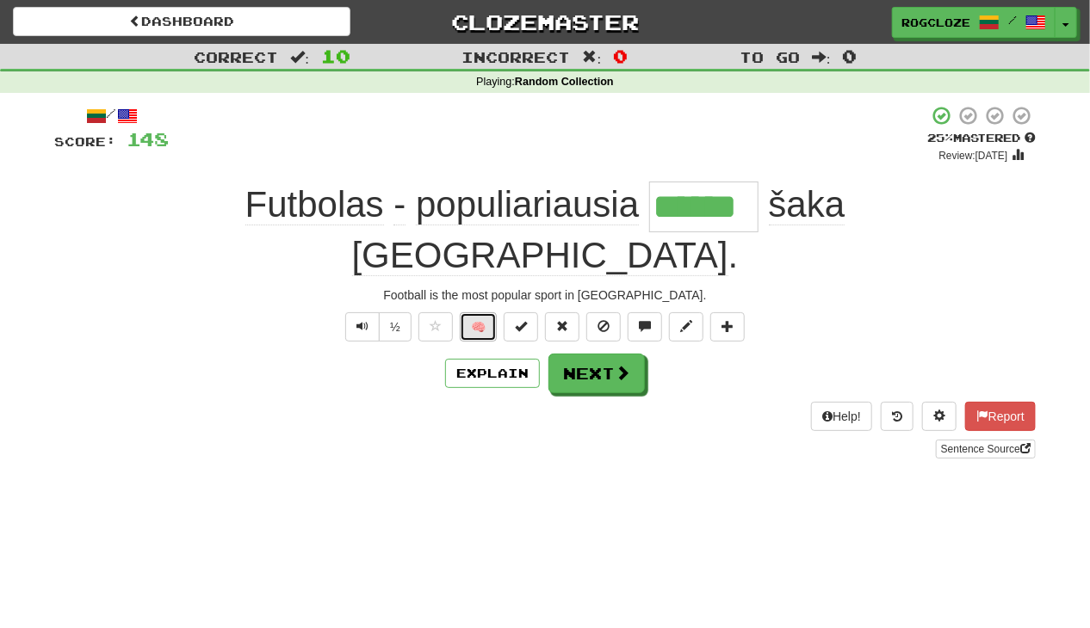
click at [489, 313] on button "🧠" at bounding box center [478, 327] width 37 height 29
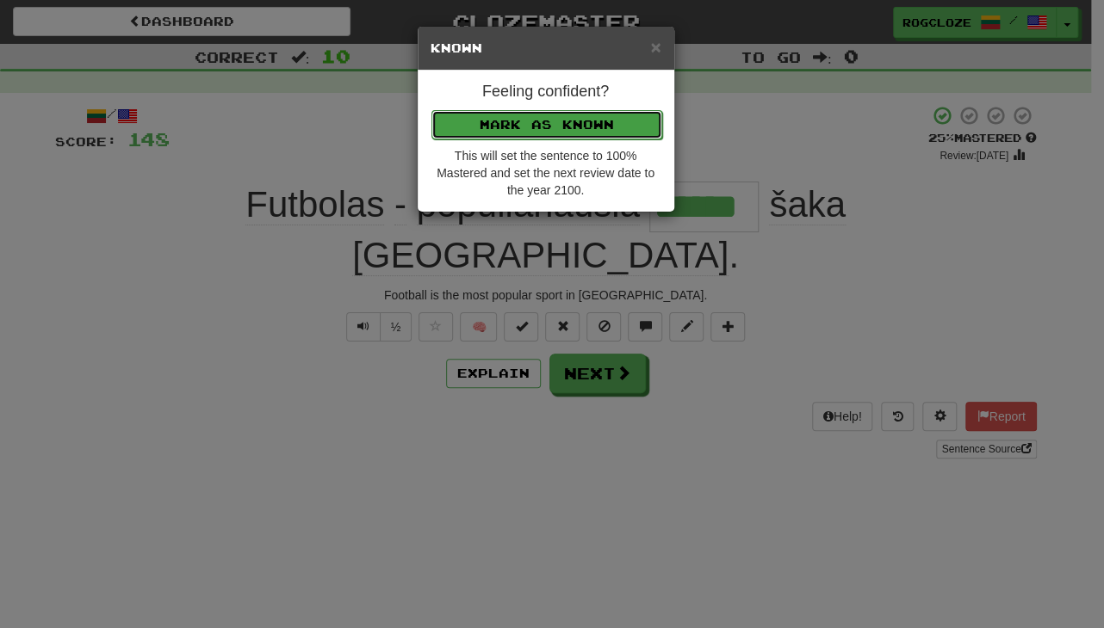
click at [535, 115] on button "Mark as Known" at bounding box center [546, 124] width 231 height 29
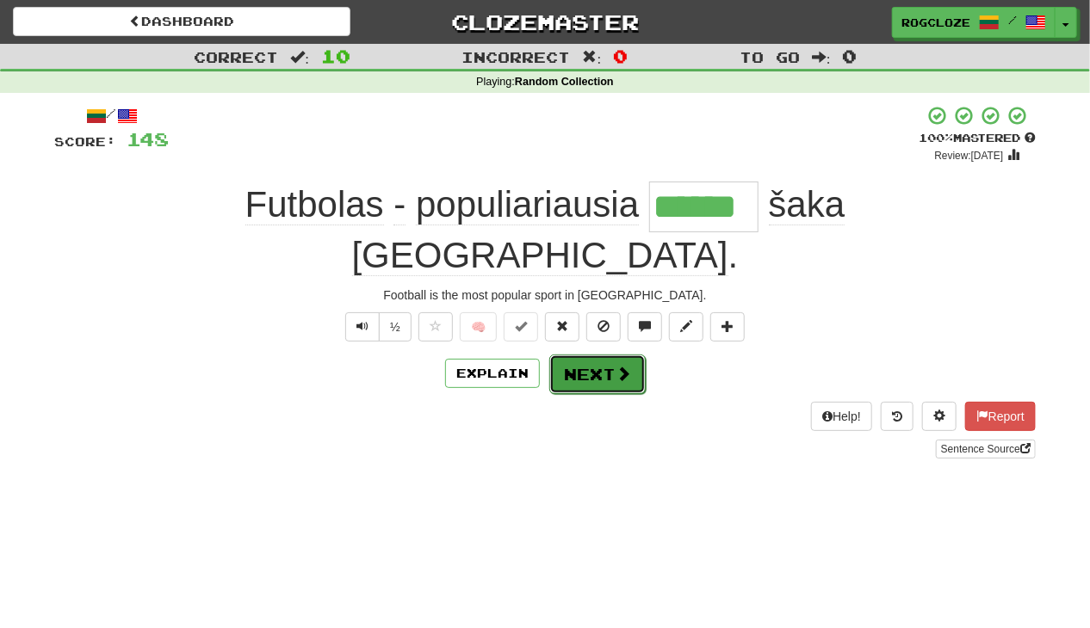
click at [589, 355] on button "Next" at bounding box center [597, 375] width 96 height 40
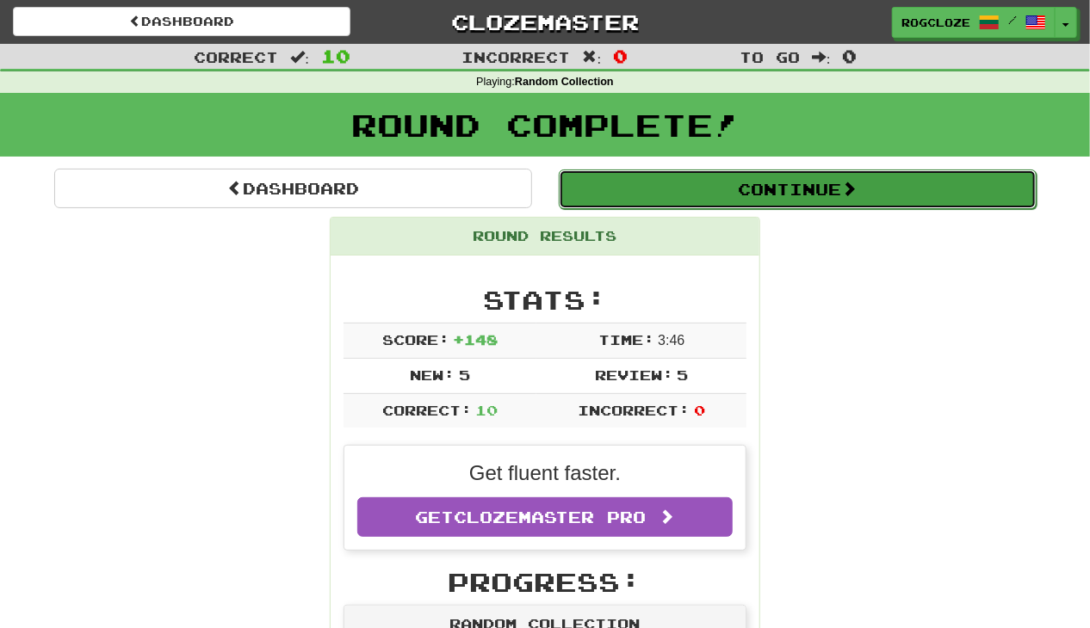
click at [621, 188] on button "Continue" at bounding box center [798, 190] width 478 height 40
